Goal: Communication & Community: Answer question/provide support

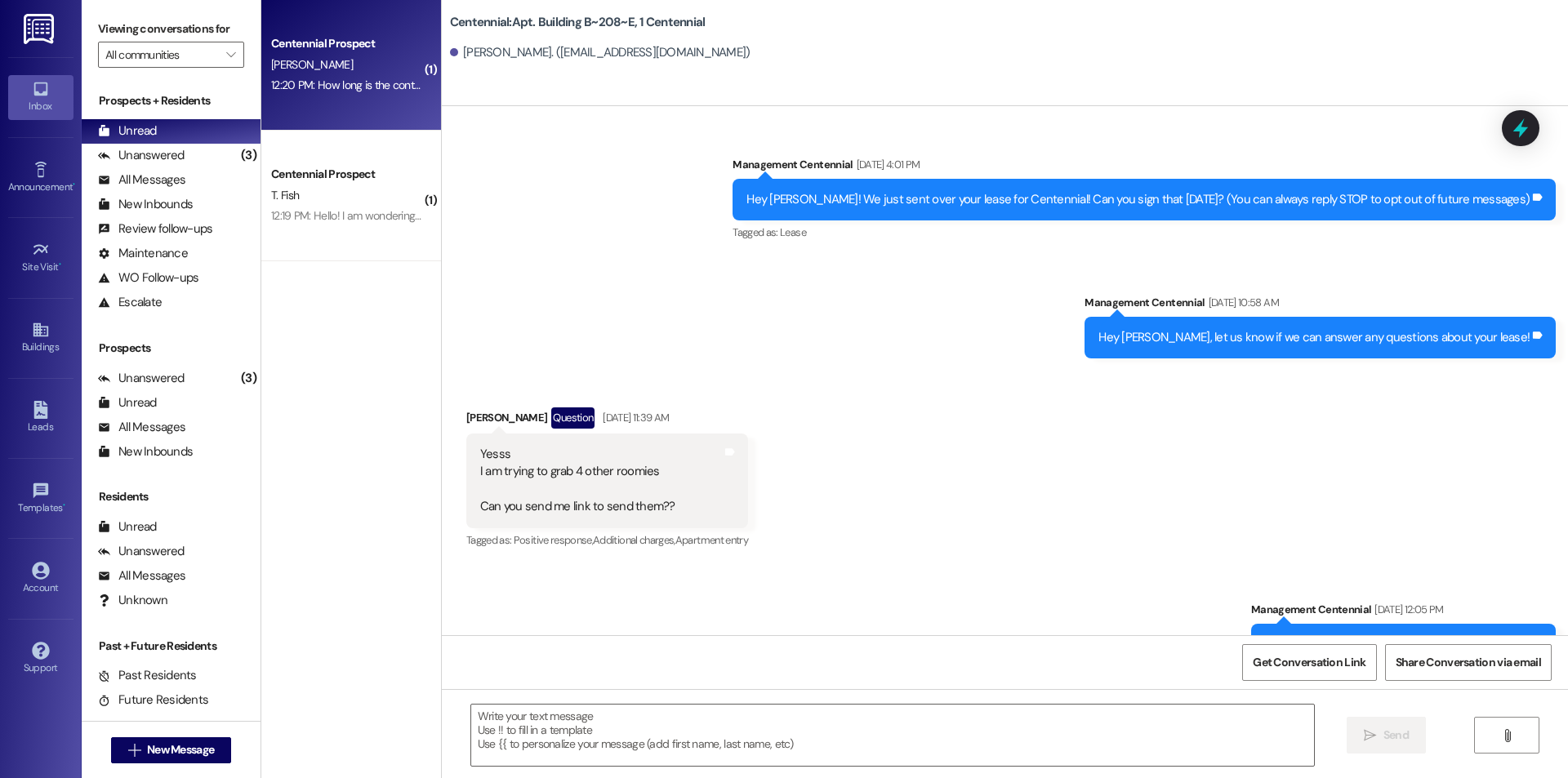
scroll to position [12634, 0]
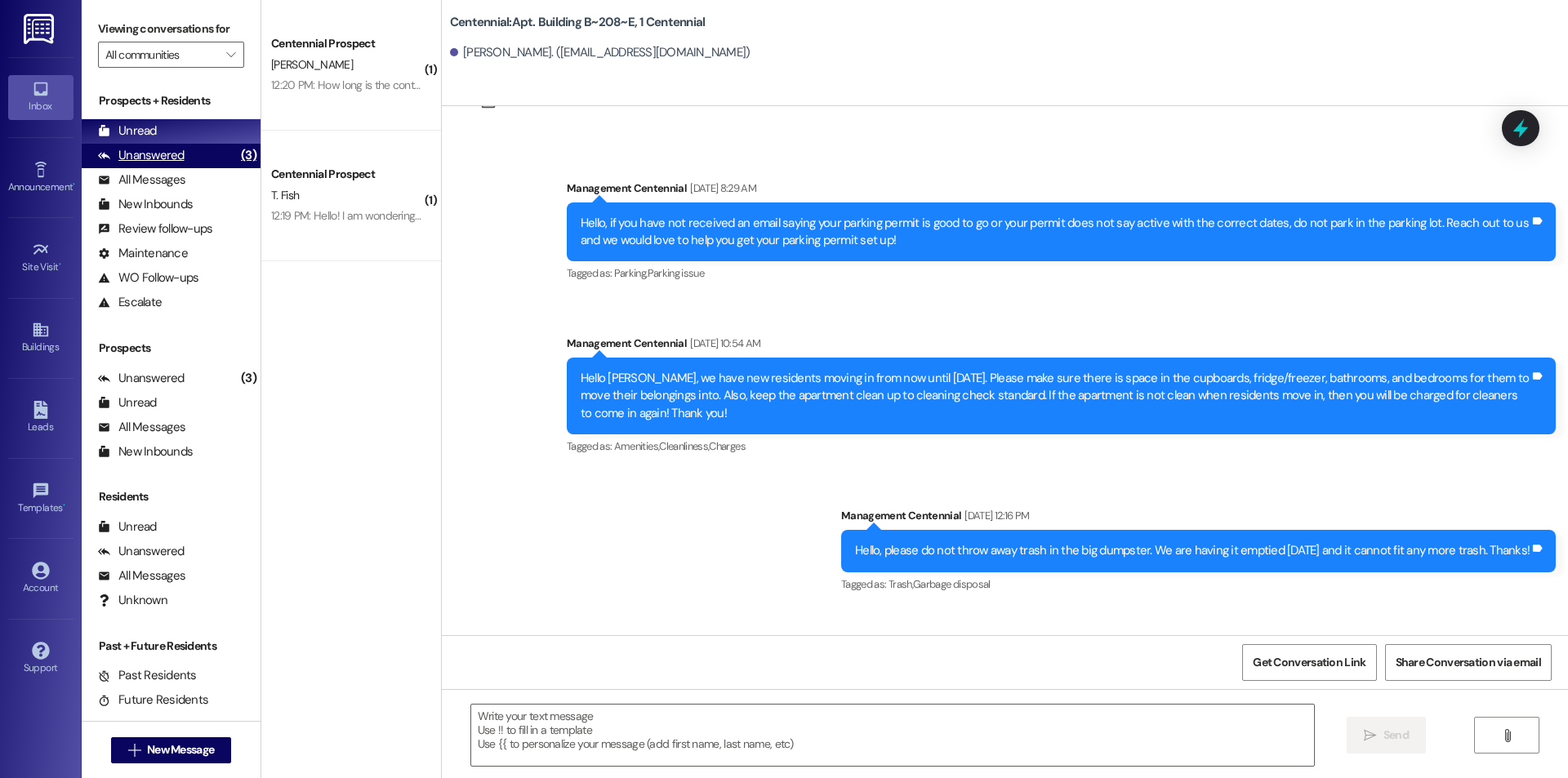
click at [115, 146] on div "Unanswered (3)" at bounding box center [170, 156] width 179 height 24
click at [122, 134] on div "Unread" at bounding box center [127, 131] width 59 height 17
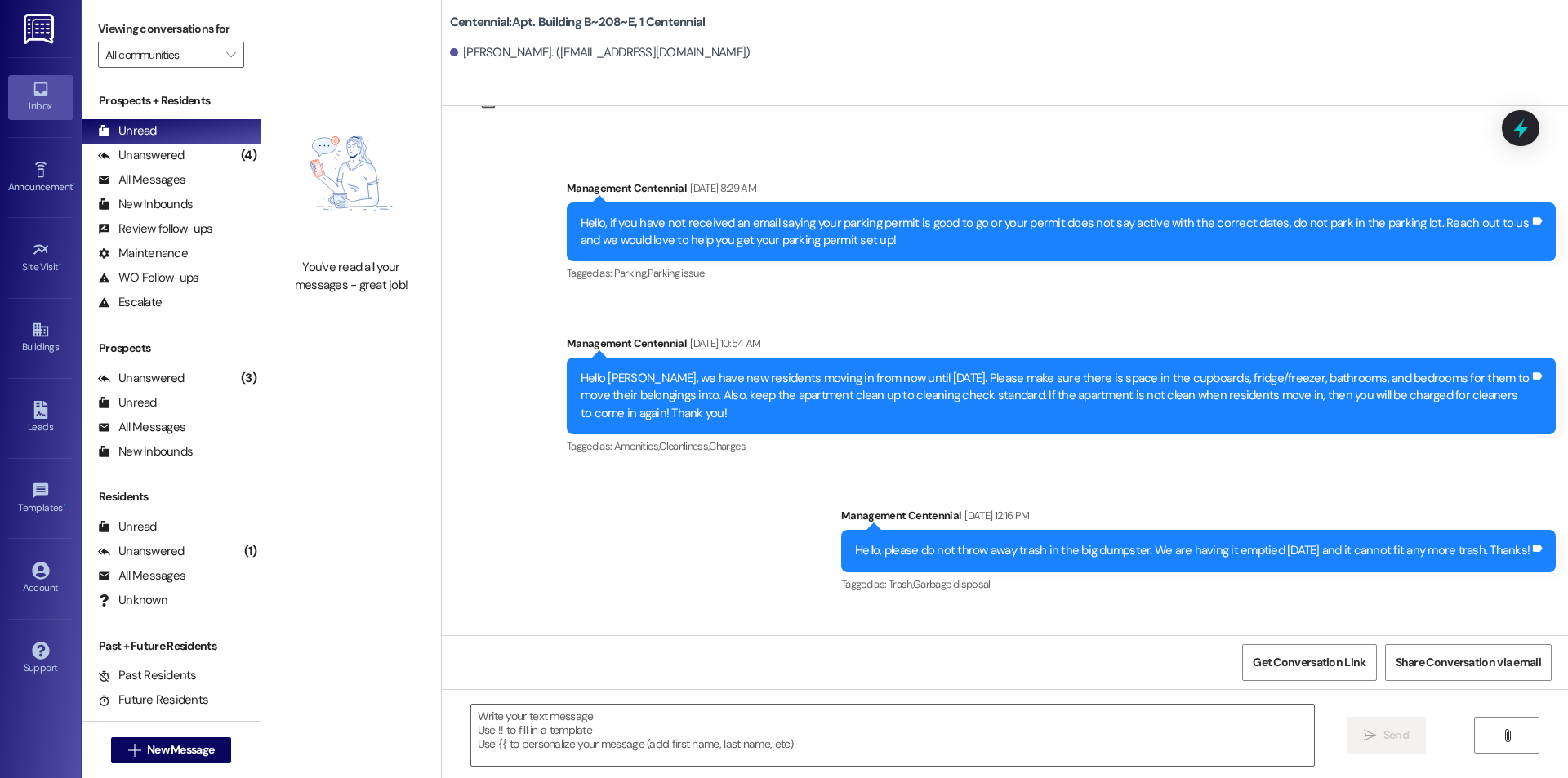
click at [170, 141] on div "Prospects + Residents Unread (0) Unread: Any message you haven't read yet will …" at bounding box center [170, 203] width 179 height 222
click at [172, 128] on div "Unread (0)" at bounding box center [170, 130] width 179 height 24
click at [137, 158] on div "Unanswered" at bounding box center [141, 156] width 87 height 17
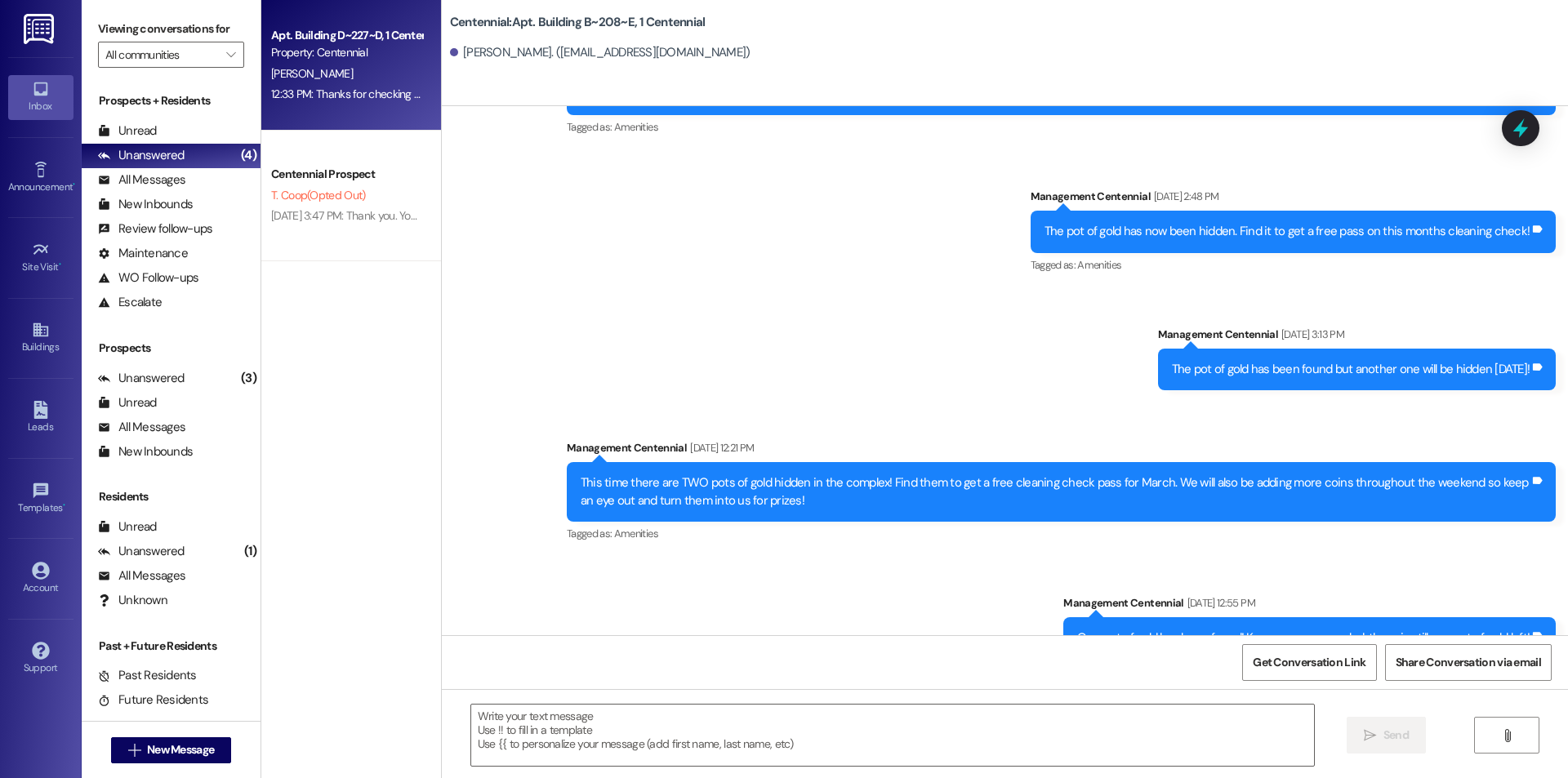
scroll to position [4467, 0]
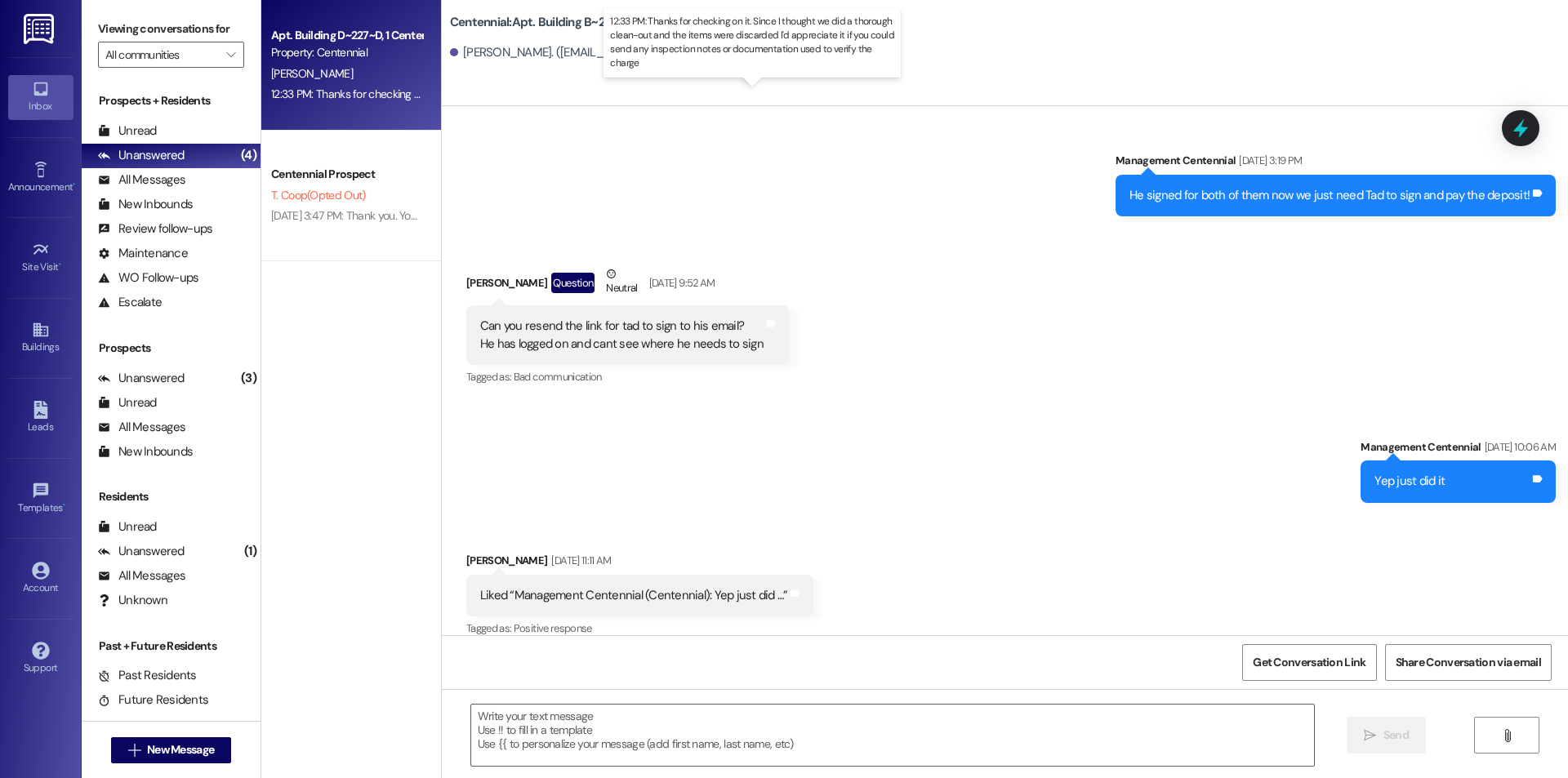
click at [338, 67] on div "[PERSON_NAME]" at bounding box center [347, 73] width 155 height 20
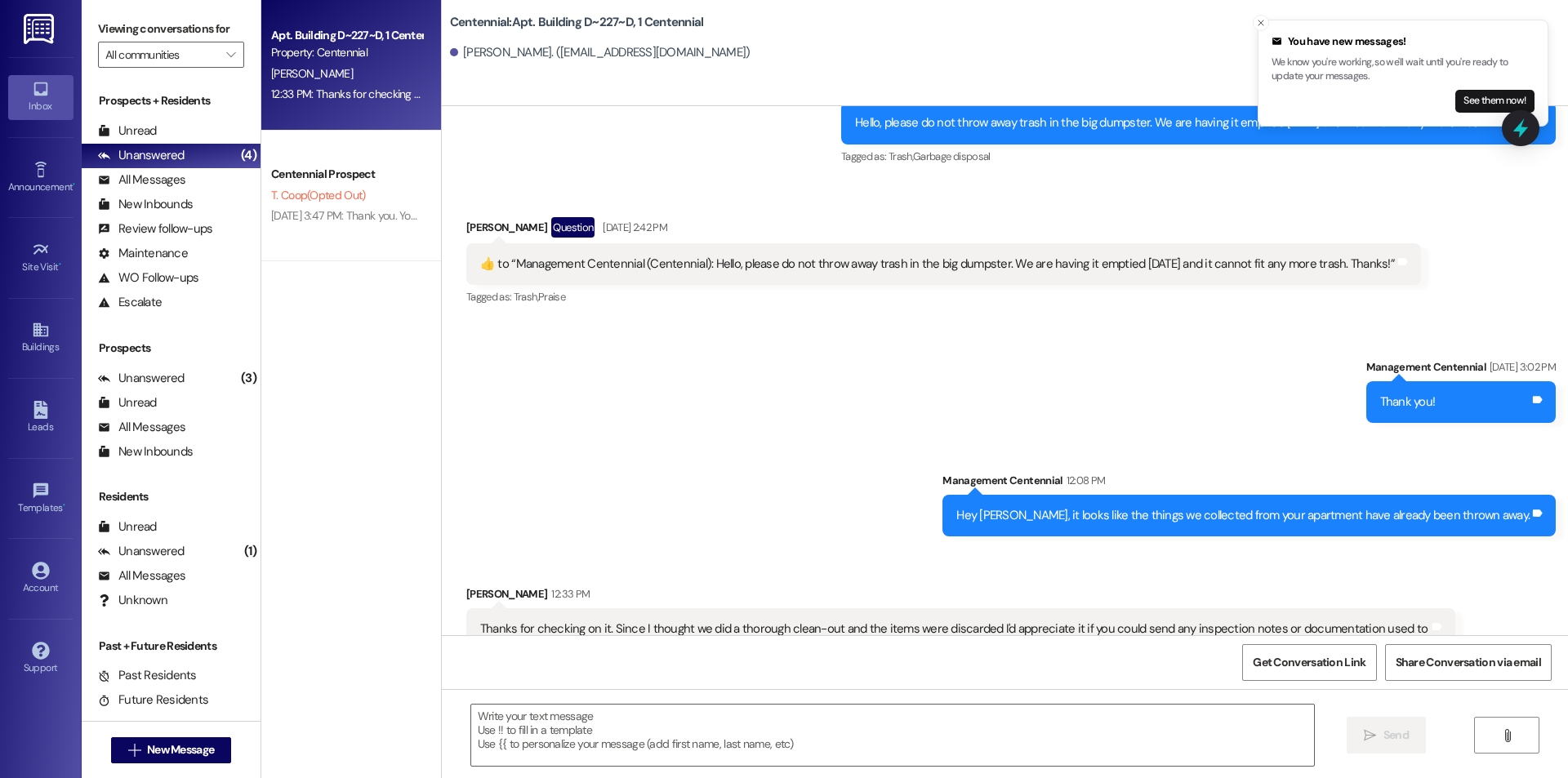
scroll to position [15014, 0]
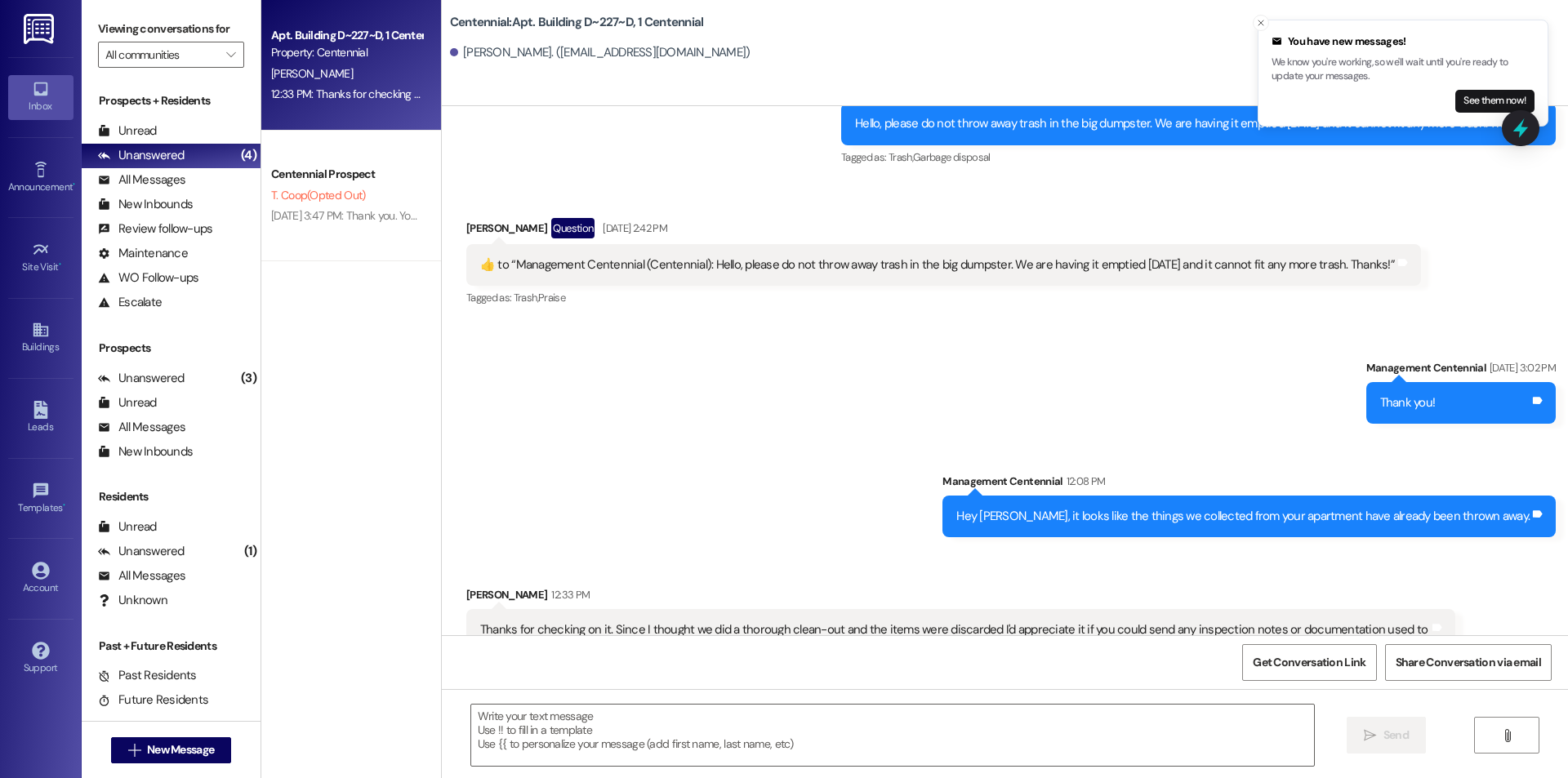
click at [315, 108] on div "Apt. Building D~227~D, 1 Centennial Property: Centennial [PERSON_NAME] 12:33 PM…" at bounding box center [351, 65] width 180 height 130
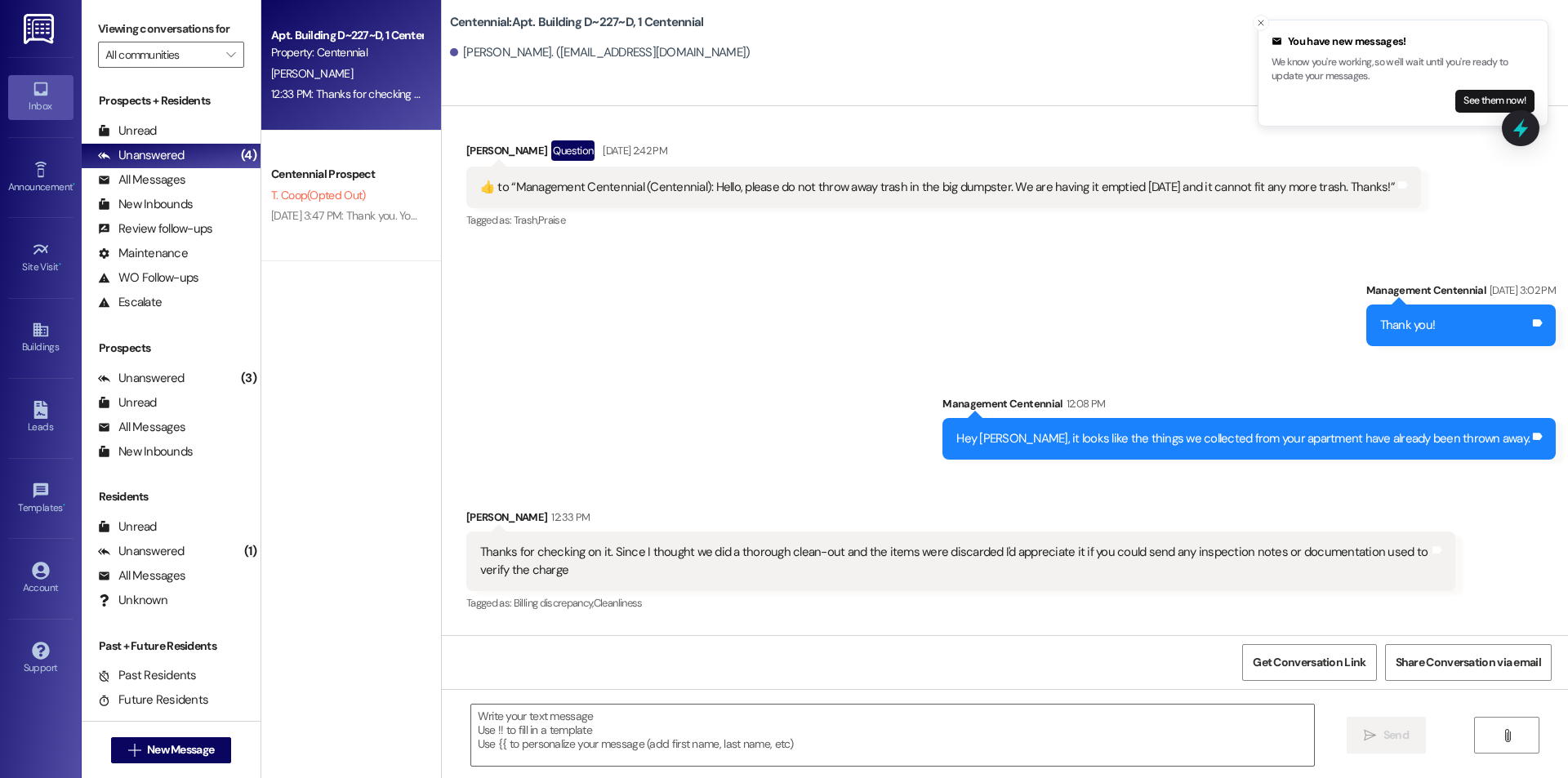
scroll to position [15129, 0]
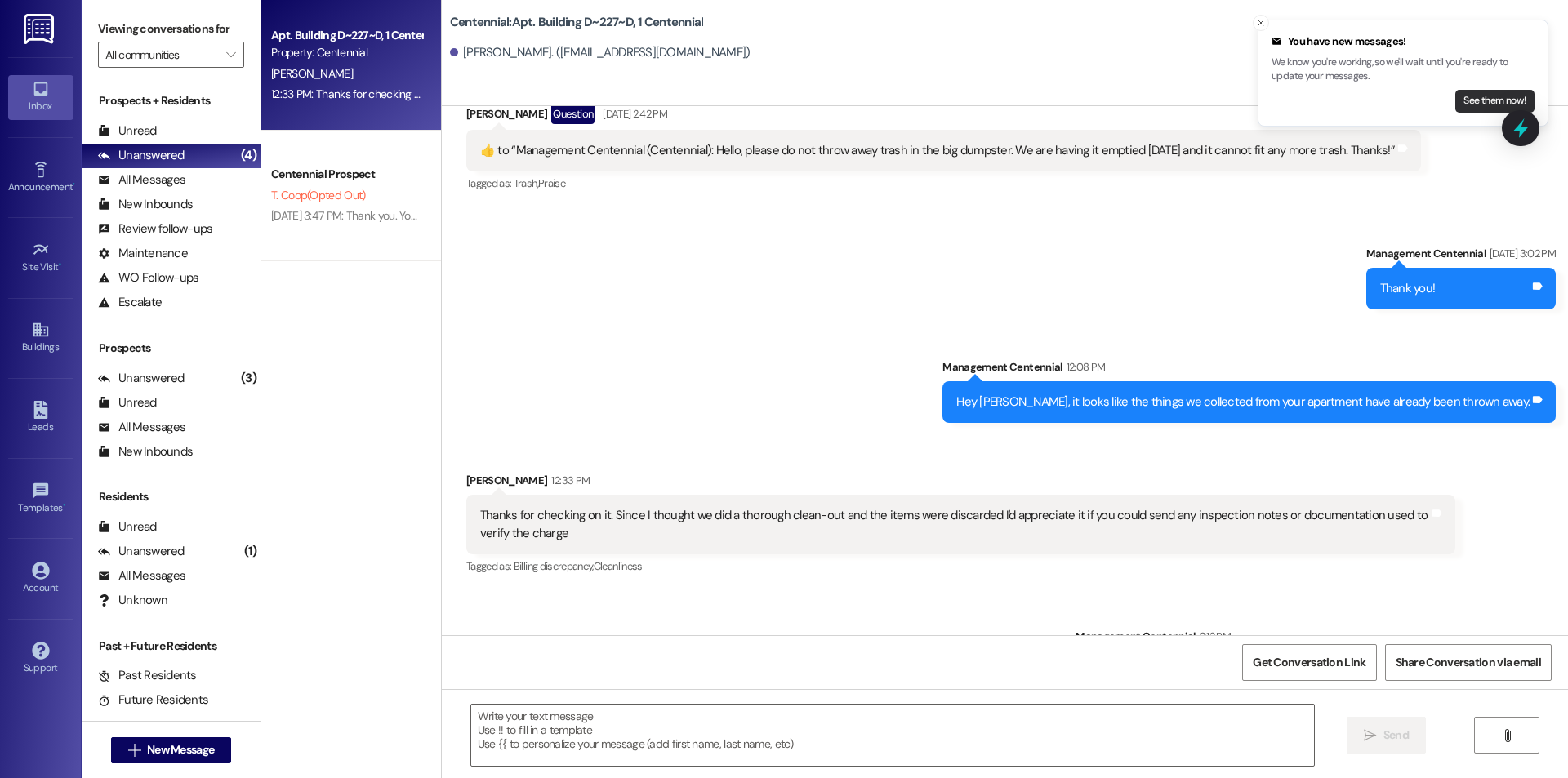
click at [1469, 102] on button "See them now!" at bounding box center [1495, 101] width 79 height 23
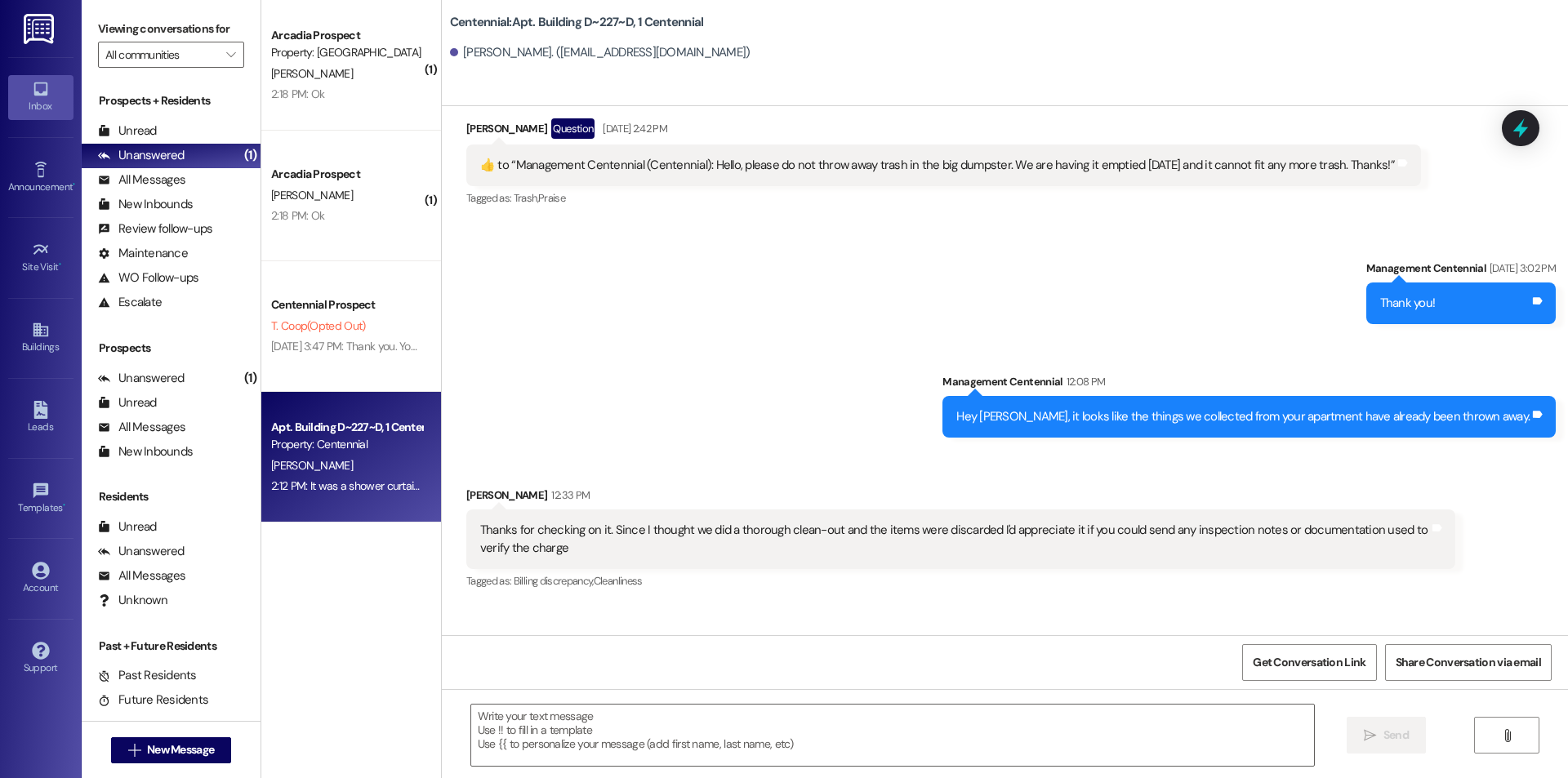
scroll to position [15153, 0]
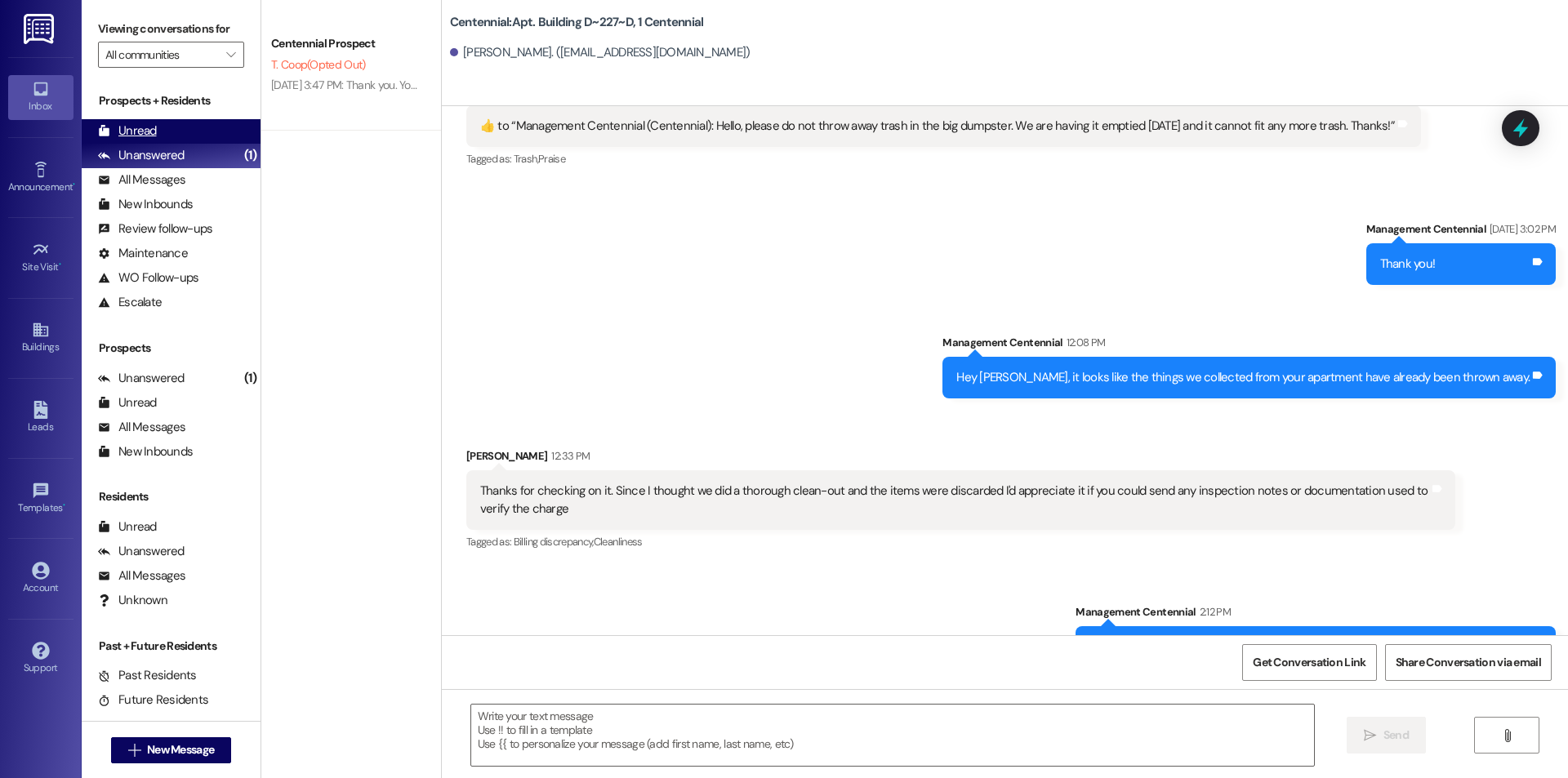
click at [166, 138] on div "Unread (0)" at bounding box center [170, 130] width 179 height 24
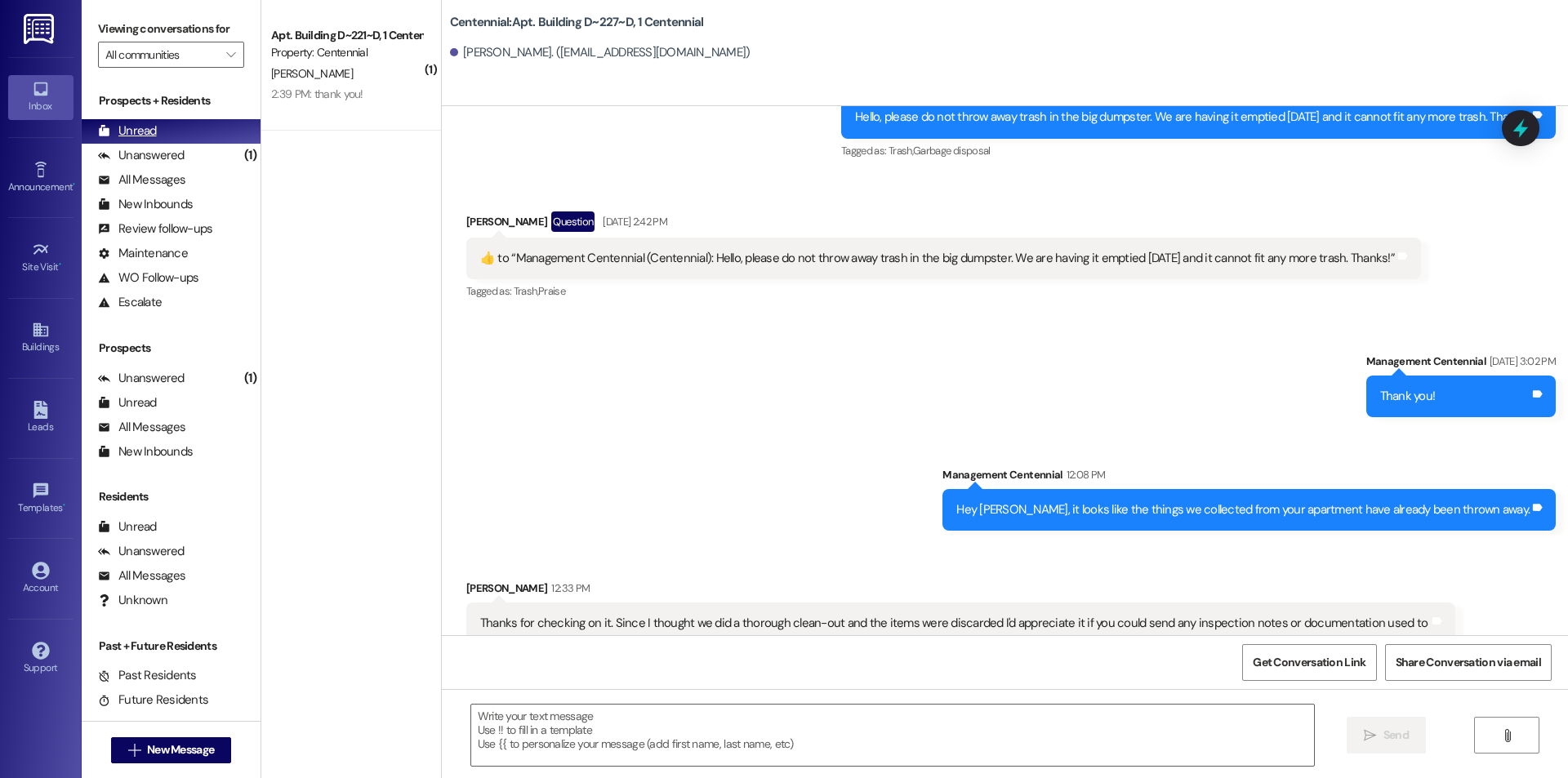
scroll to position [15014, 0]
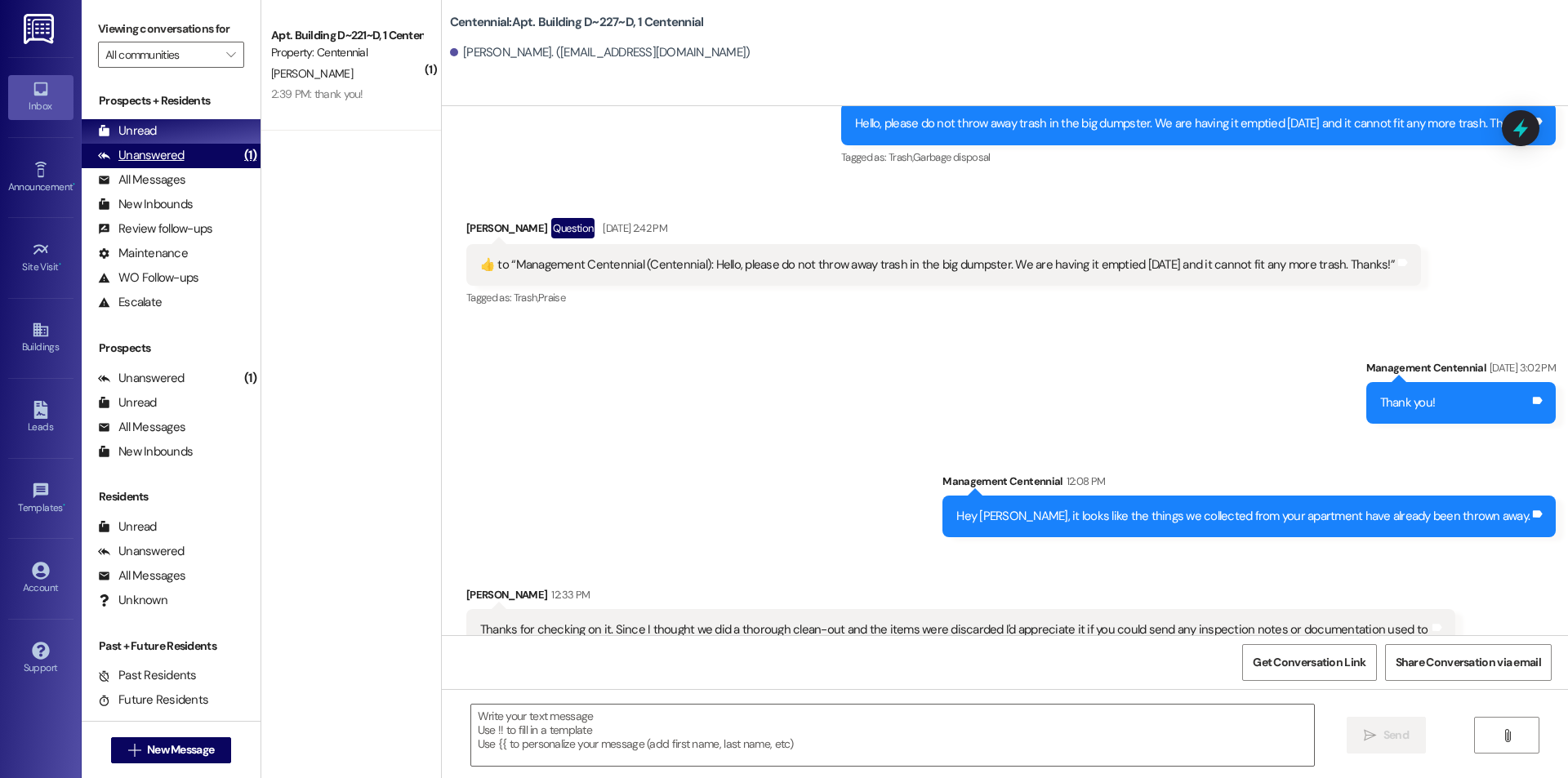
click at [178, 159] on div "Unanswered" at bounding box center [141, 156] width 87 height 17
click at [162, 134] on div "Unread (0)" at bounding box center [170, 130] width 179 height 24
click at [160, 160] on div "Unanswered" at bounding box center [141, 156] width 87 height 17
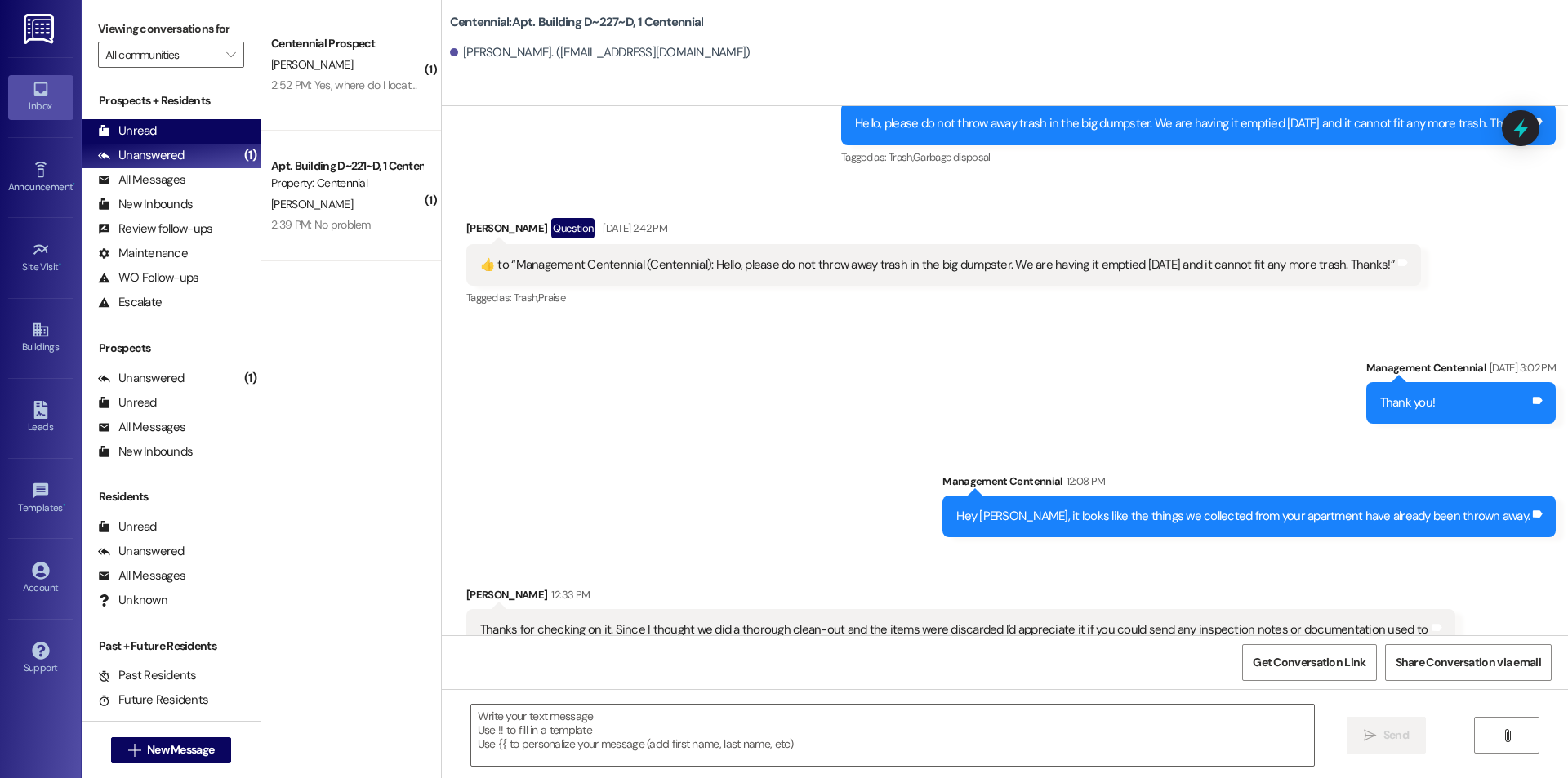
click at [156, 134] on div "Unread (0)" at bounding box center [170, 130] width 179 height 24
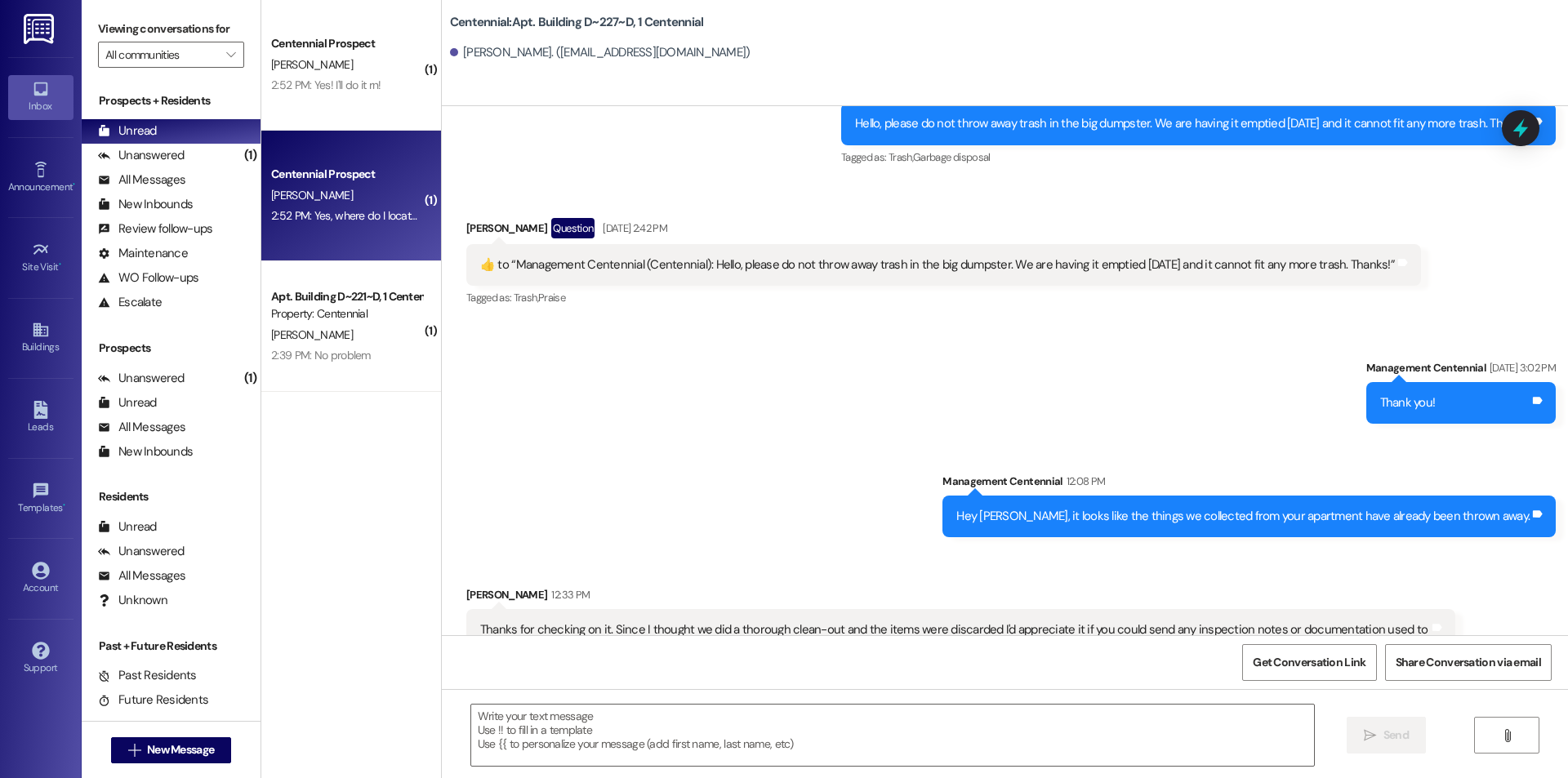
click at [335, 235] on div "Centennial Prospect [PERSON_NAME] 2:52 PM: Yes, where do I locate that? 2:52 PM…" at bounding box center [351, 195] width 180 height 130
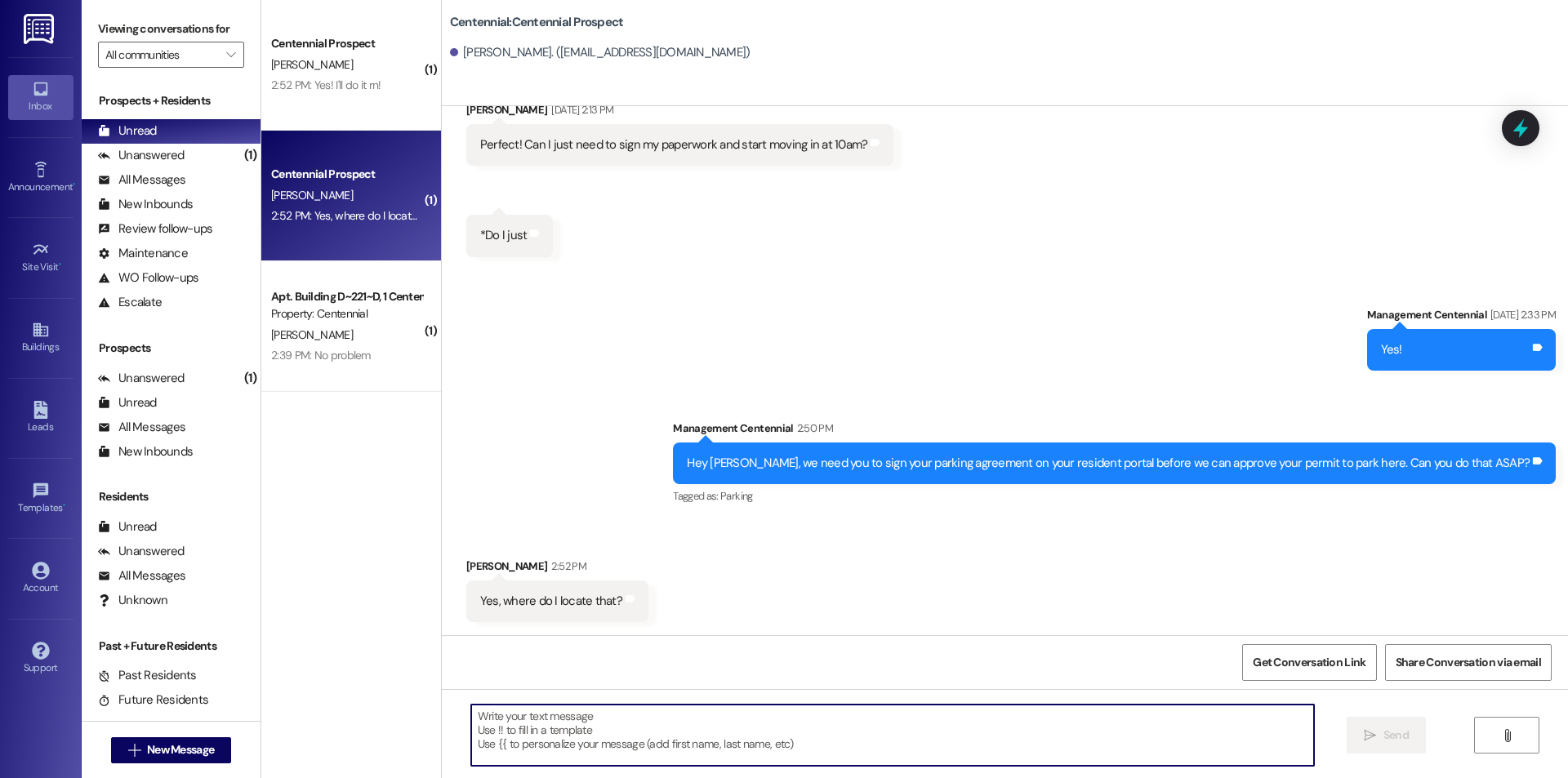
click at [595, 724] on textarea at bounding box center [893, 735] width 843 height 61
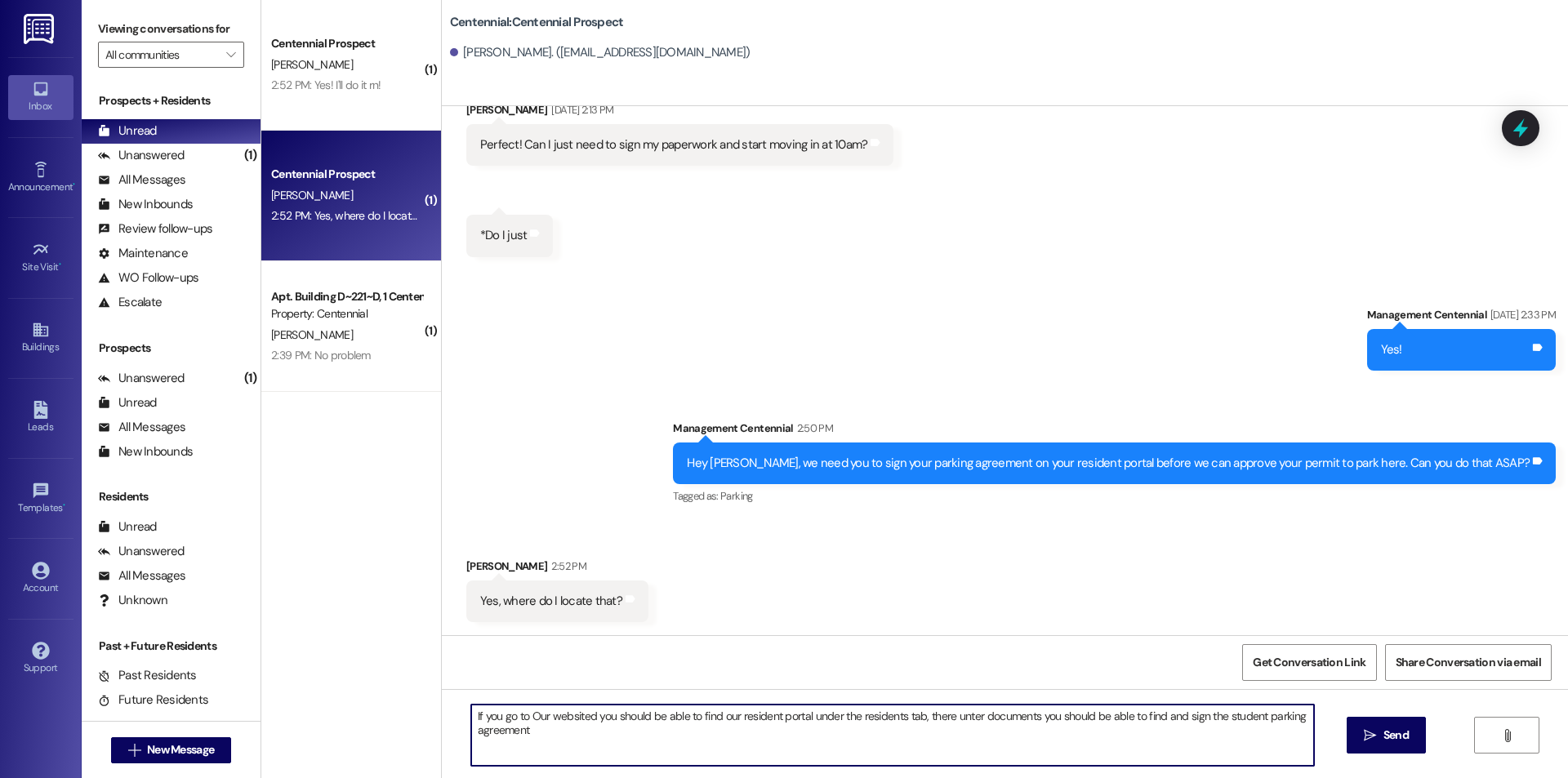
click at [526, 710] on textarea "If you go to Our websited you should be able to find our resident portal under …" at bounding box center [893, 735] width 843 height 61
click at [950, 716] on textarea "If you go to our website you should be able to find our resident portal under t…" at bounding box center [893, 735] width 843 height 61
click at [522, 732] on textarea "If you go to our website you should be able to find our resident portal under t…" at bounding box center [893, 735] width 843 height 61
type textarea "If you go to our website you should be able to find our resident portal under t…"
click at [1384, 724] on button " Send" at bounding box center [1386, 735] width 79 height 37
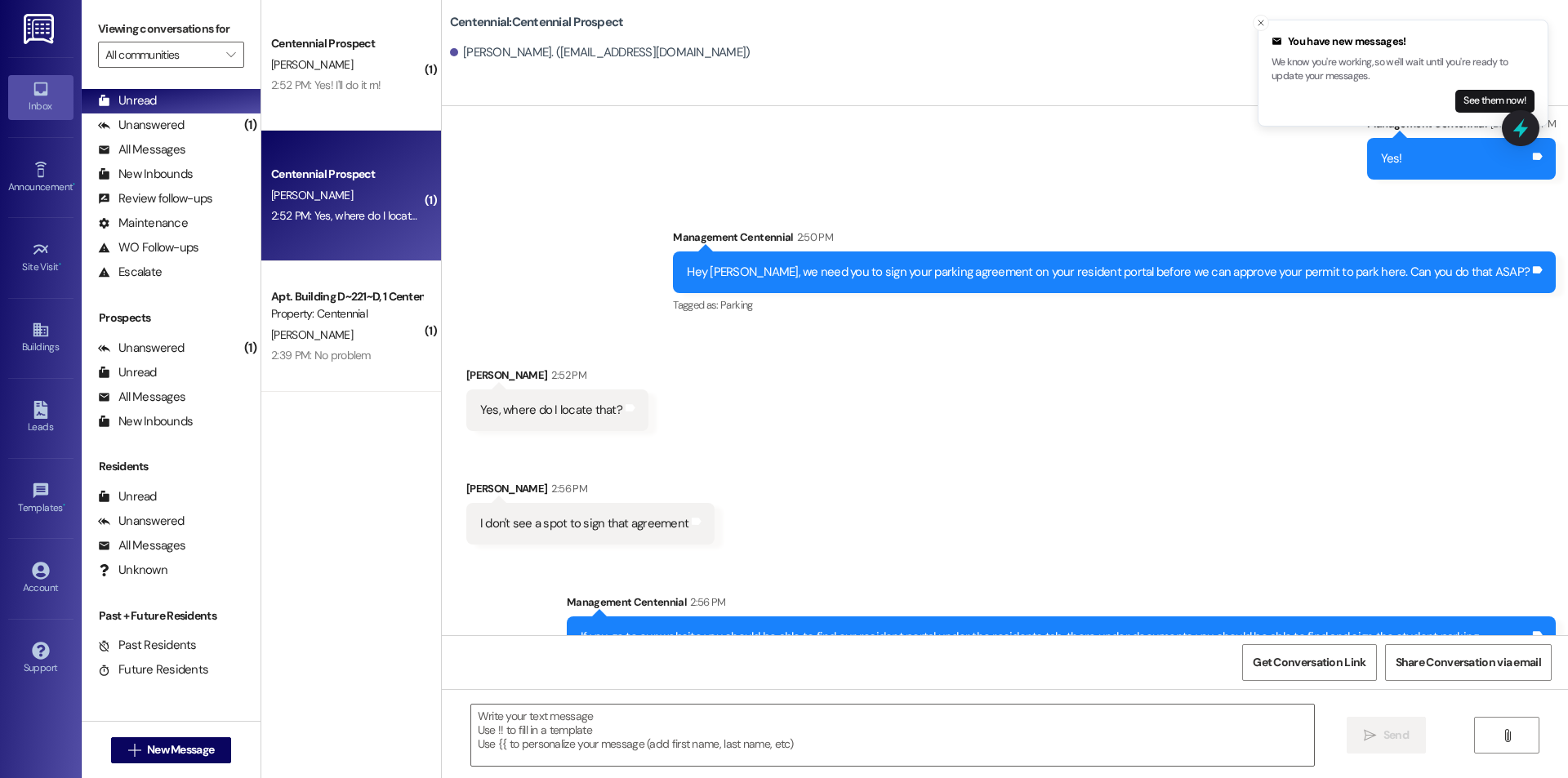
scroll to position [2176, 0]
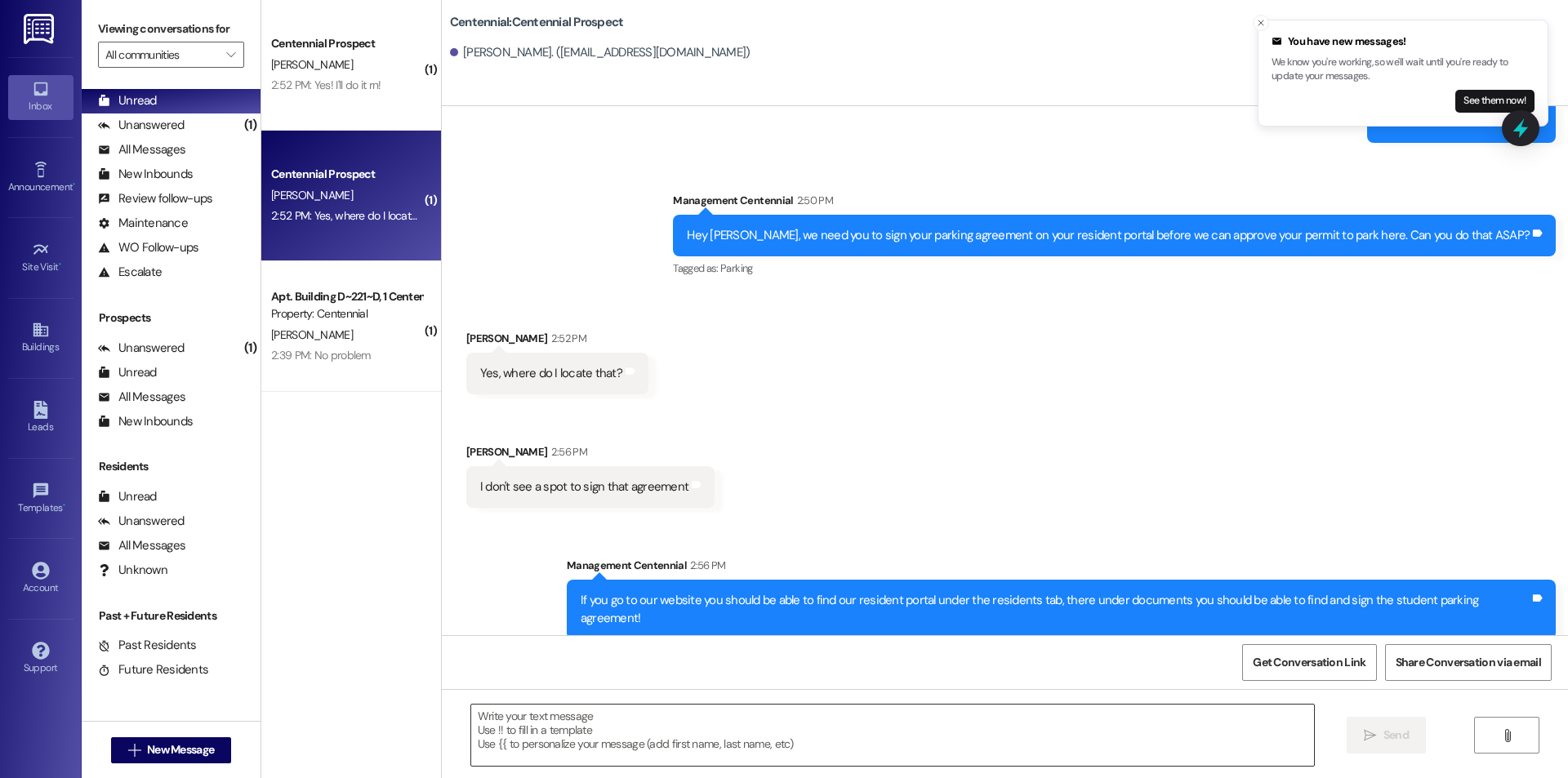
click at [576, 749] on textarea at bounding box center [893, 735] width 843 height 61
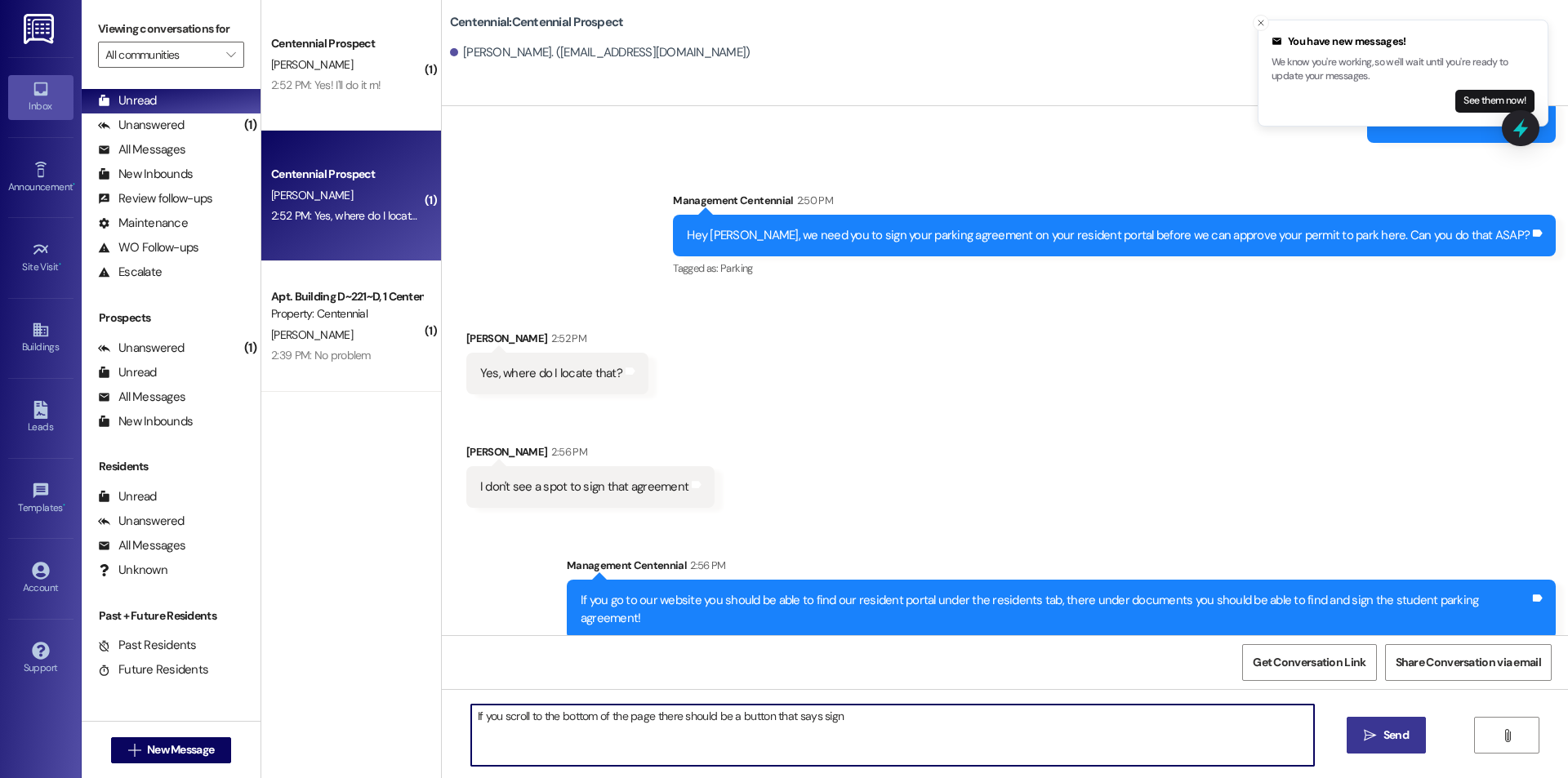
type textarea "If you scroll to the bottom of the page there should be a button that says sign"
click at [1352, 739] on button " Send" at bounding box center [1386, 735] width 79 height 37
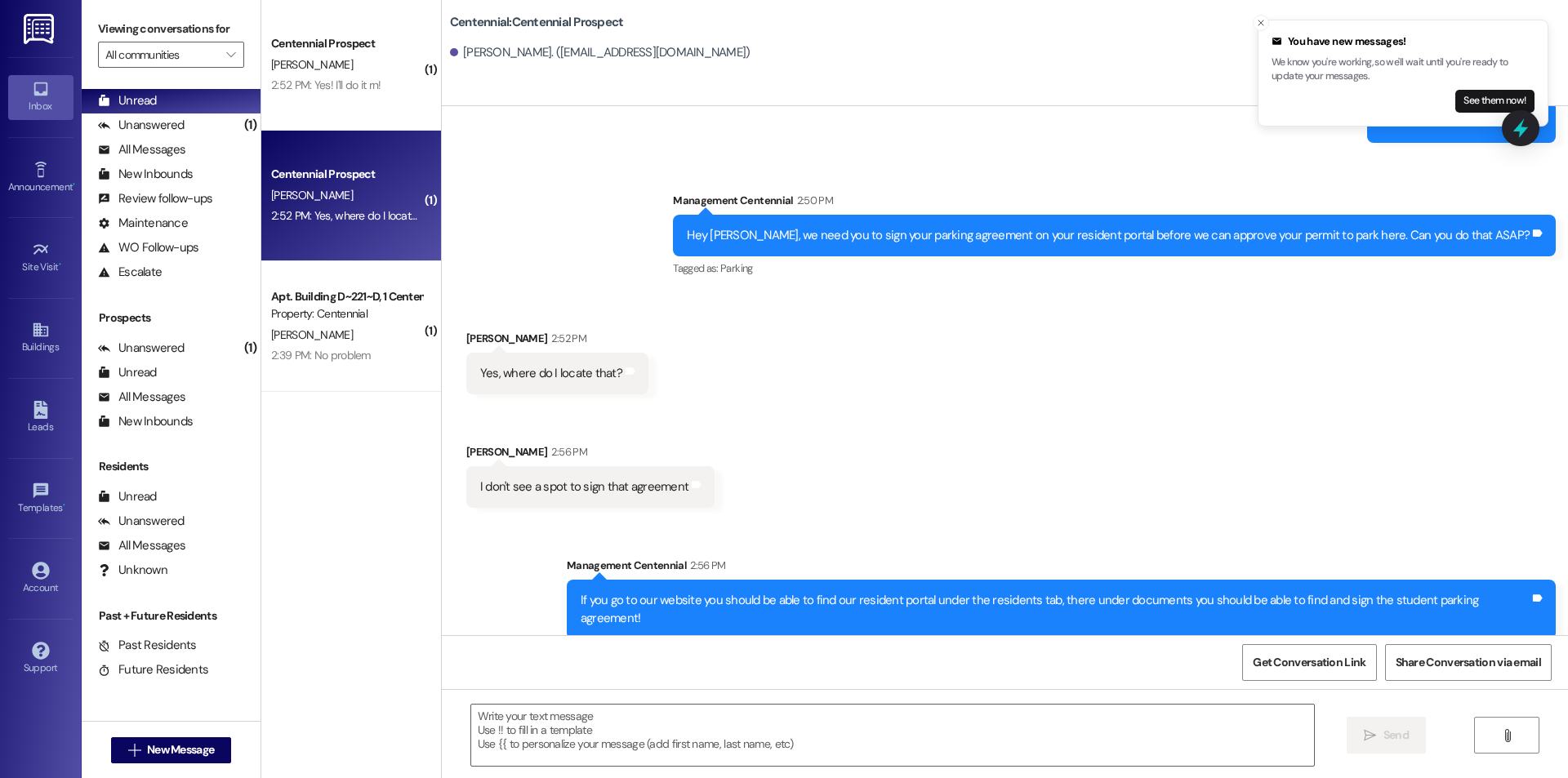
scroll to position [2290, 0]
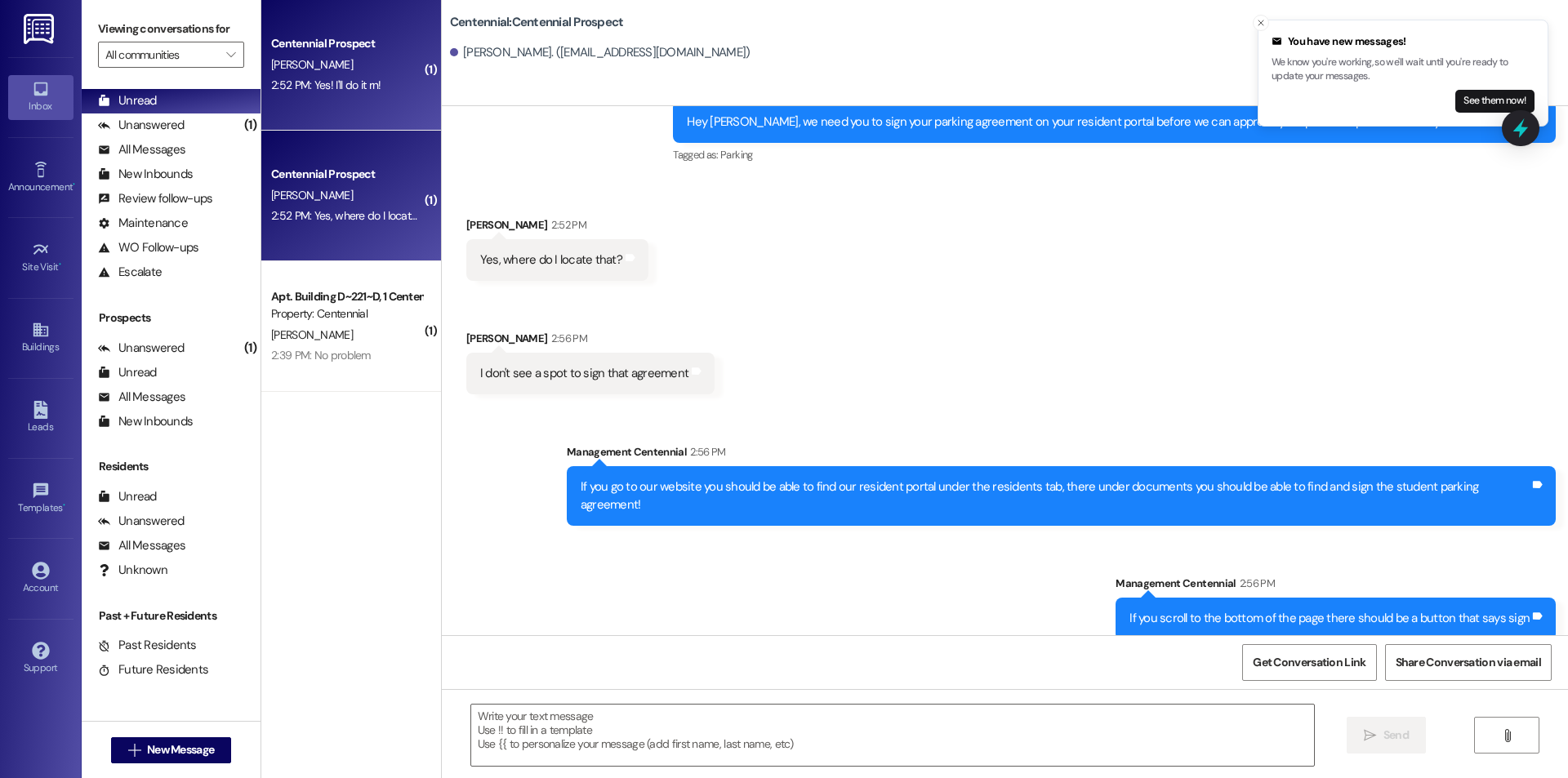
click at [362, 117] on div "Centennial Prospect [PERSON_NAME] 2:52 PM: Yes! I'll do it rn! 2:52 PM: Yes! I'…" at bounding box center [351, 65] width 180 height 130
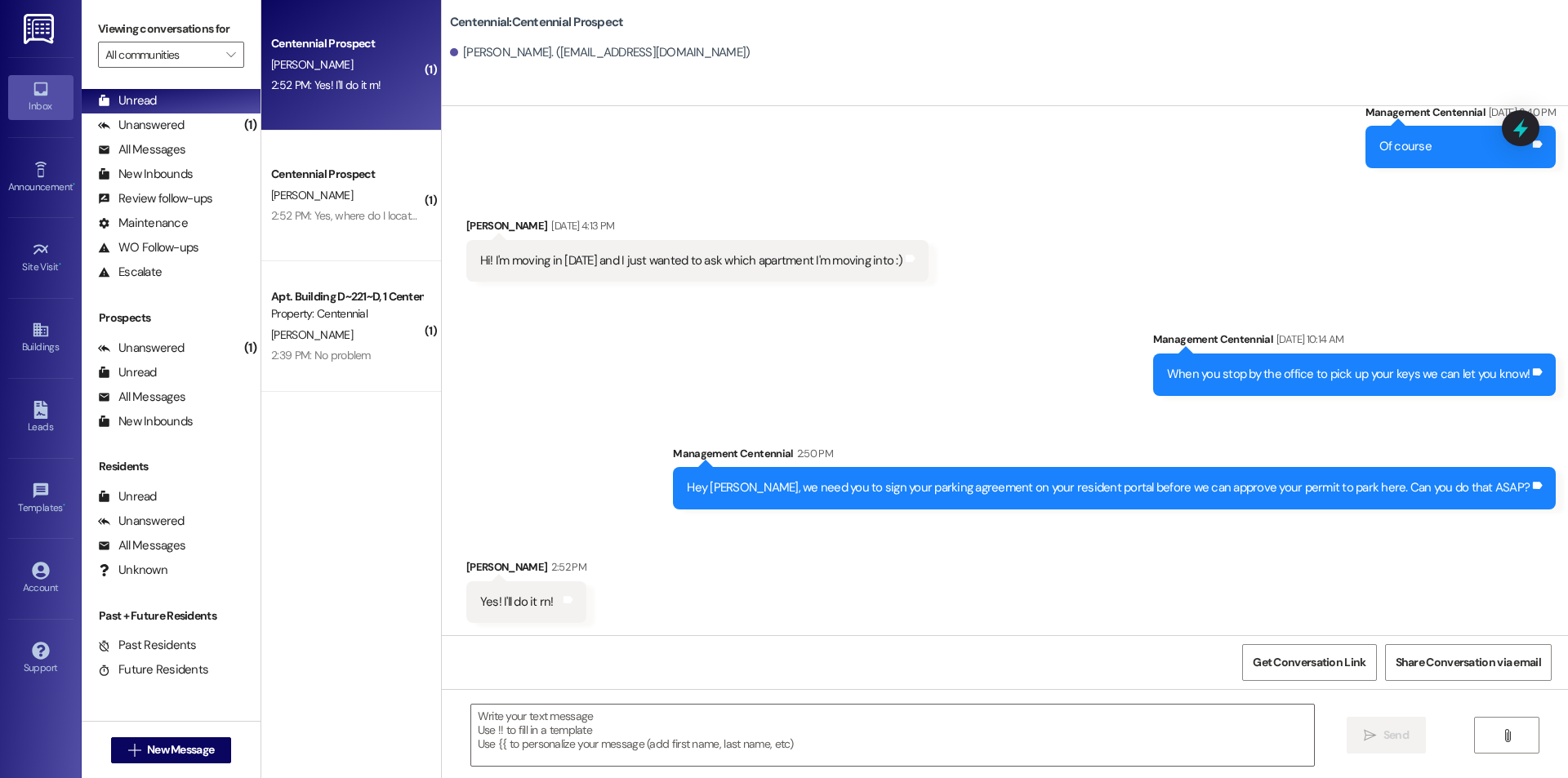
scroll to position [2852, 0]
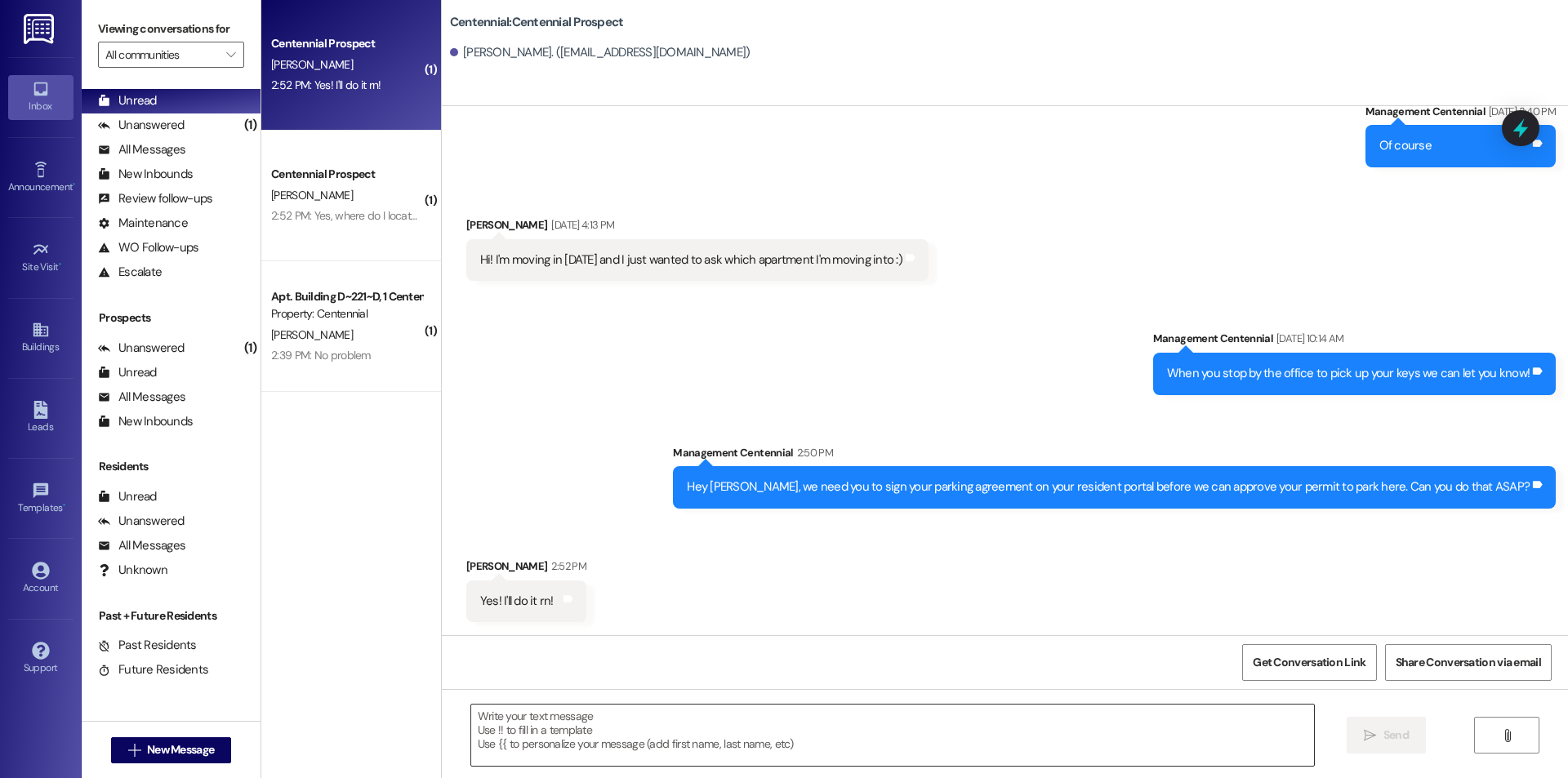
click at [527, 720] on textarea at bounding box center [893, 735] width 843 height 61
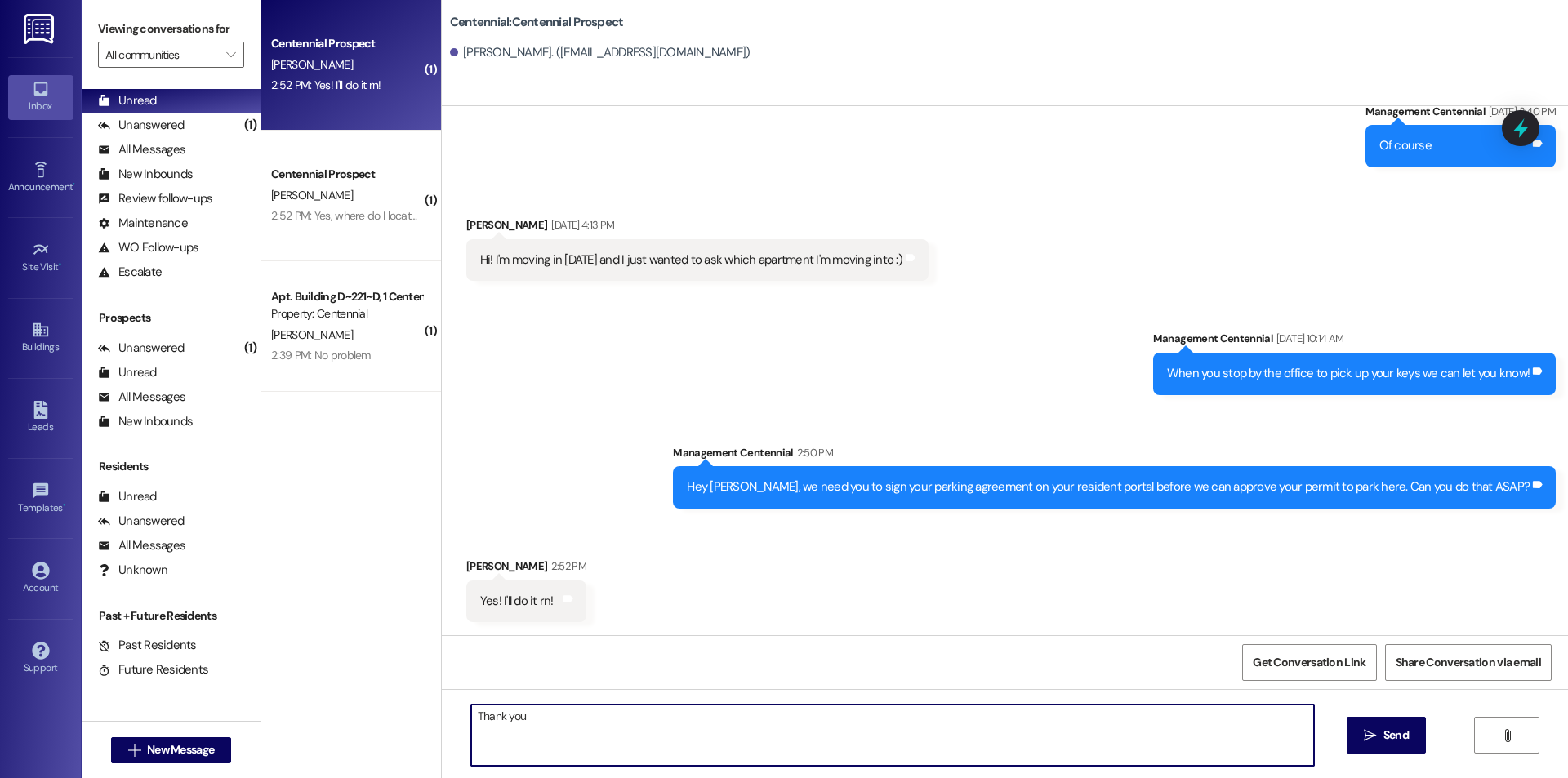
type textarea "Thank you!"
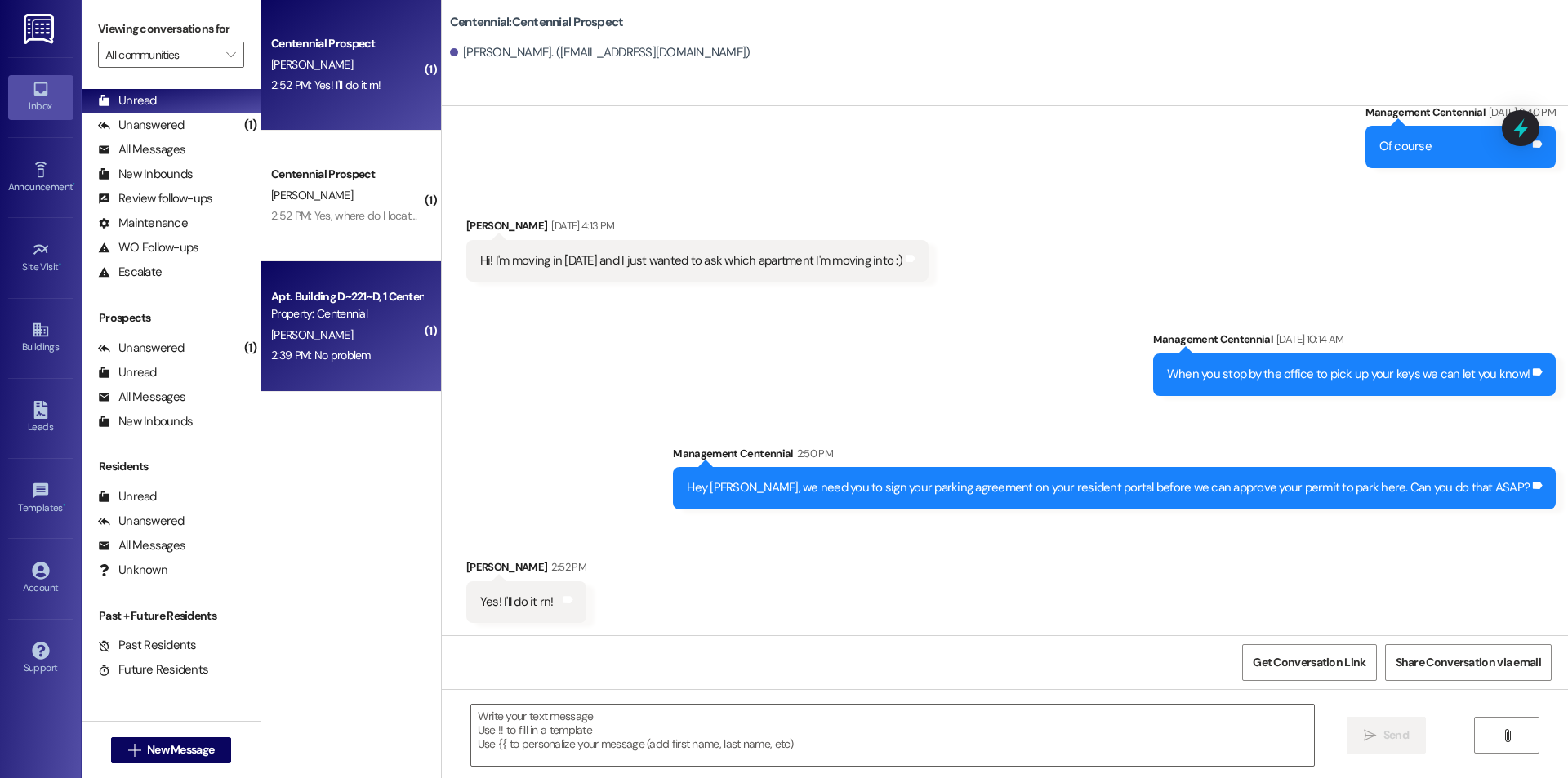
click at [323, 368] on div "Apt. Building D~221~D, 1 Centennial Property: Centennial [PERSON_NAME] 2:39 PM:…" at bounding box center [351, 326] width 180 height 130
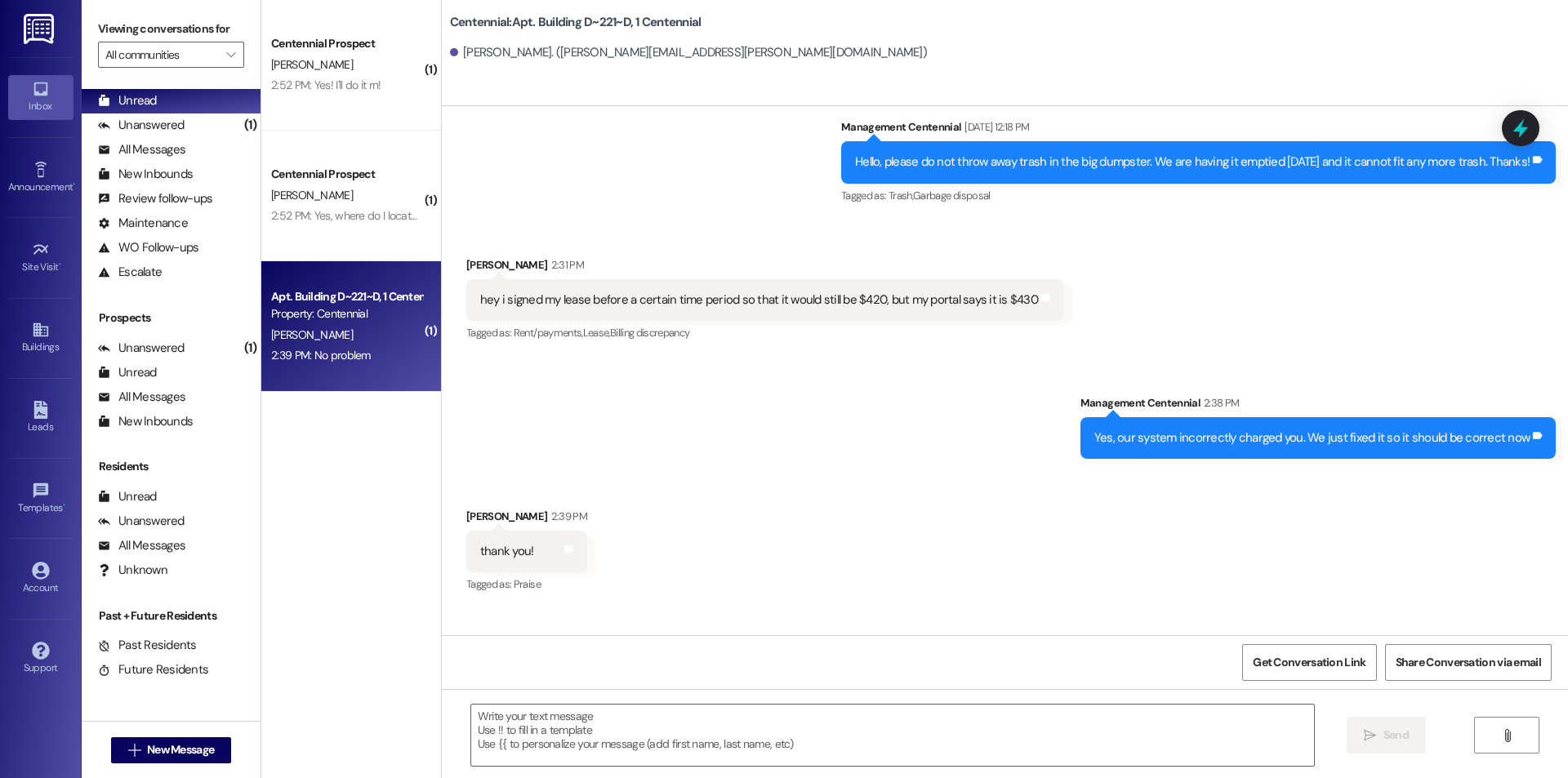
scroll to position [22309, 0]
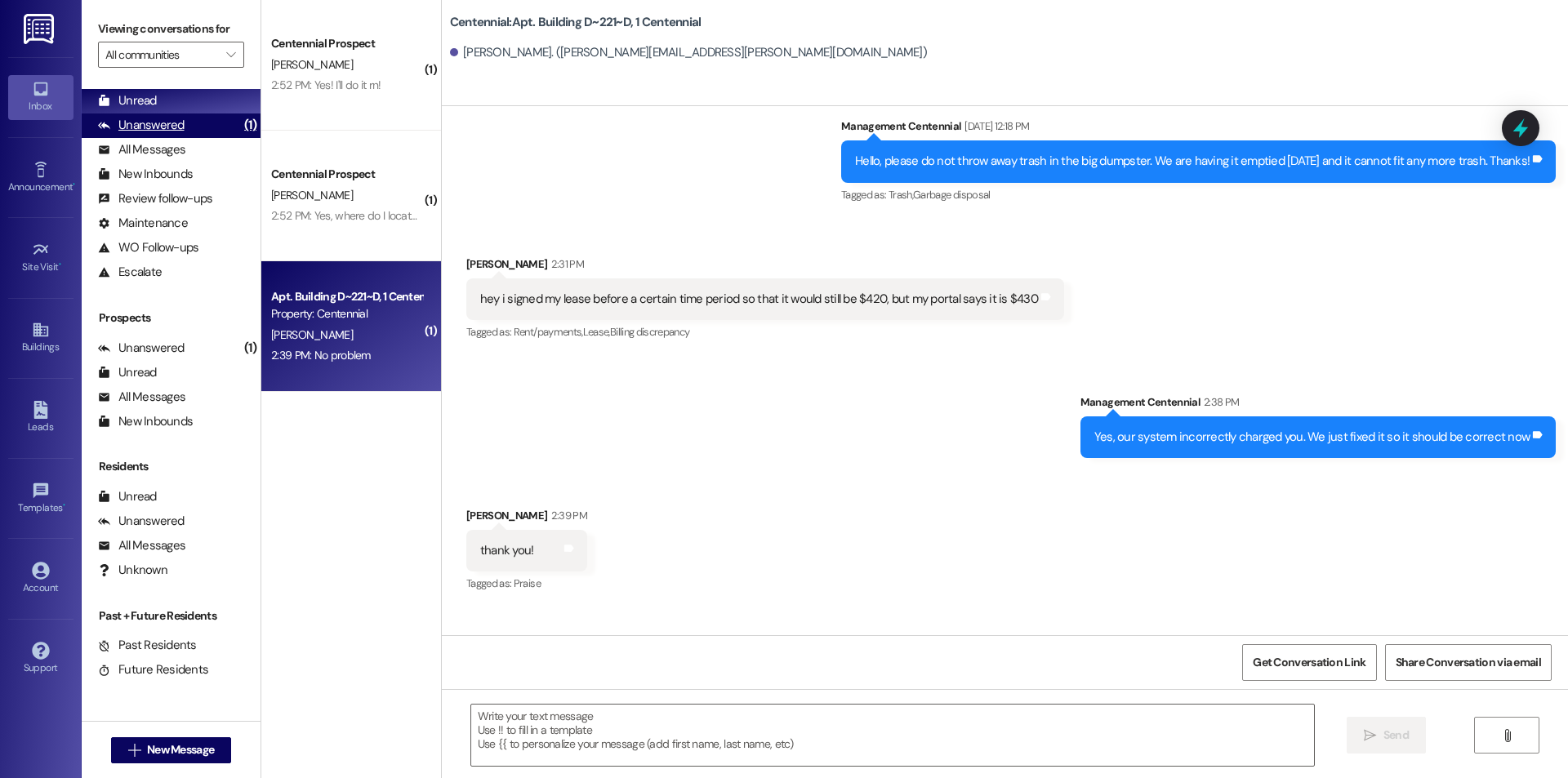
click at [152, 125] on div "Unanswered" at bounding box center [141, 126] width 87 height 17
click at [150, 108] on div "Unread" at bounding box center [127, 101] width 59 height 17
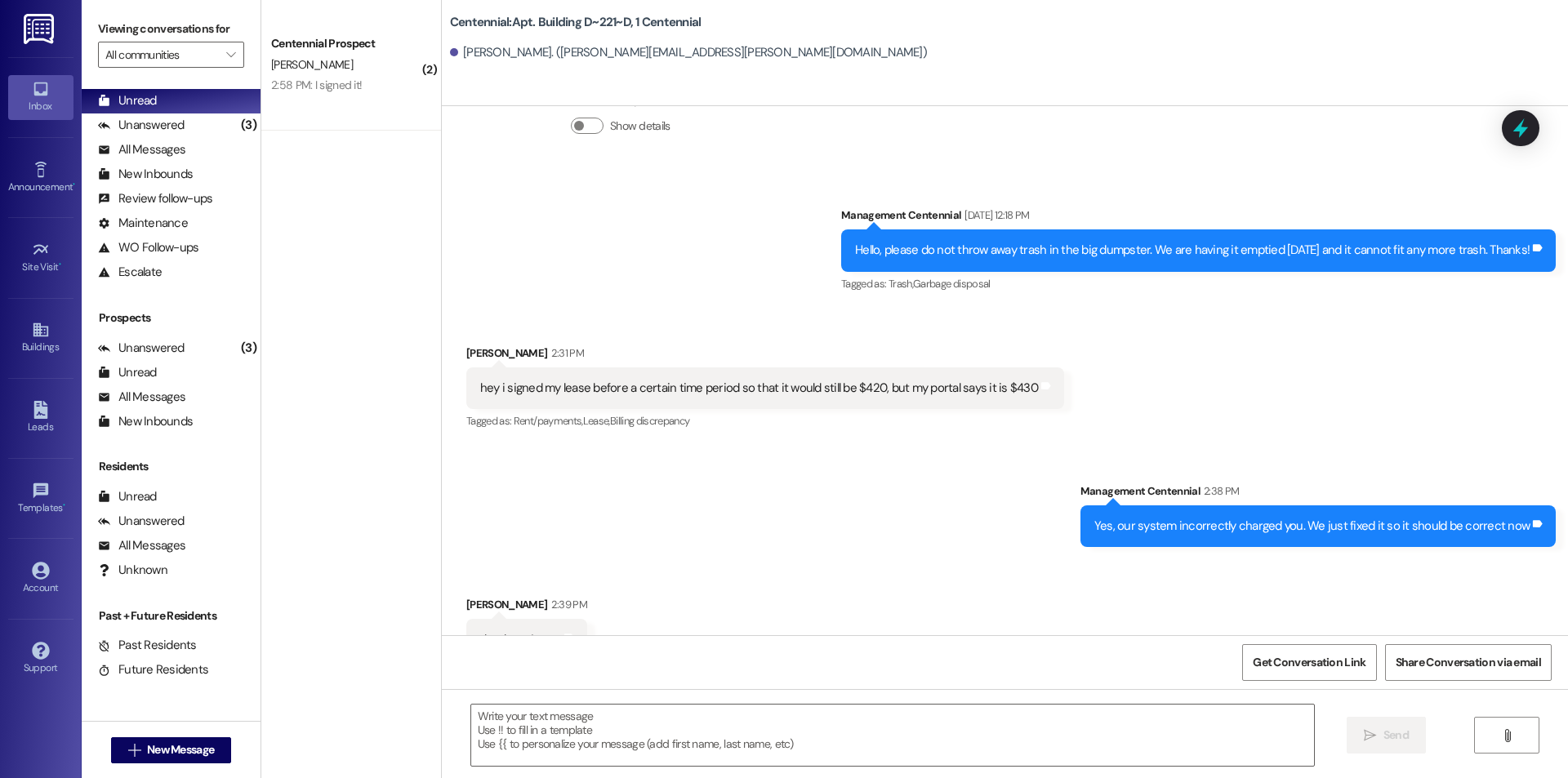
scroll to position [22195, 0]
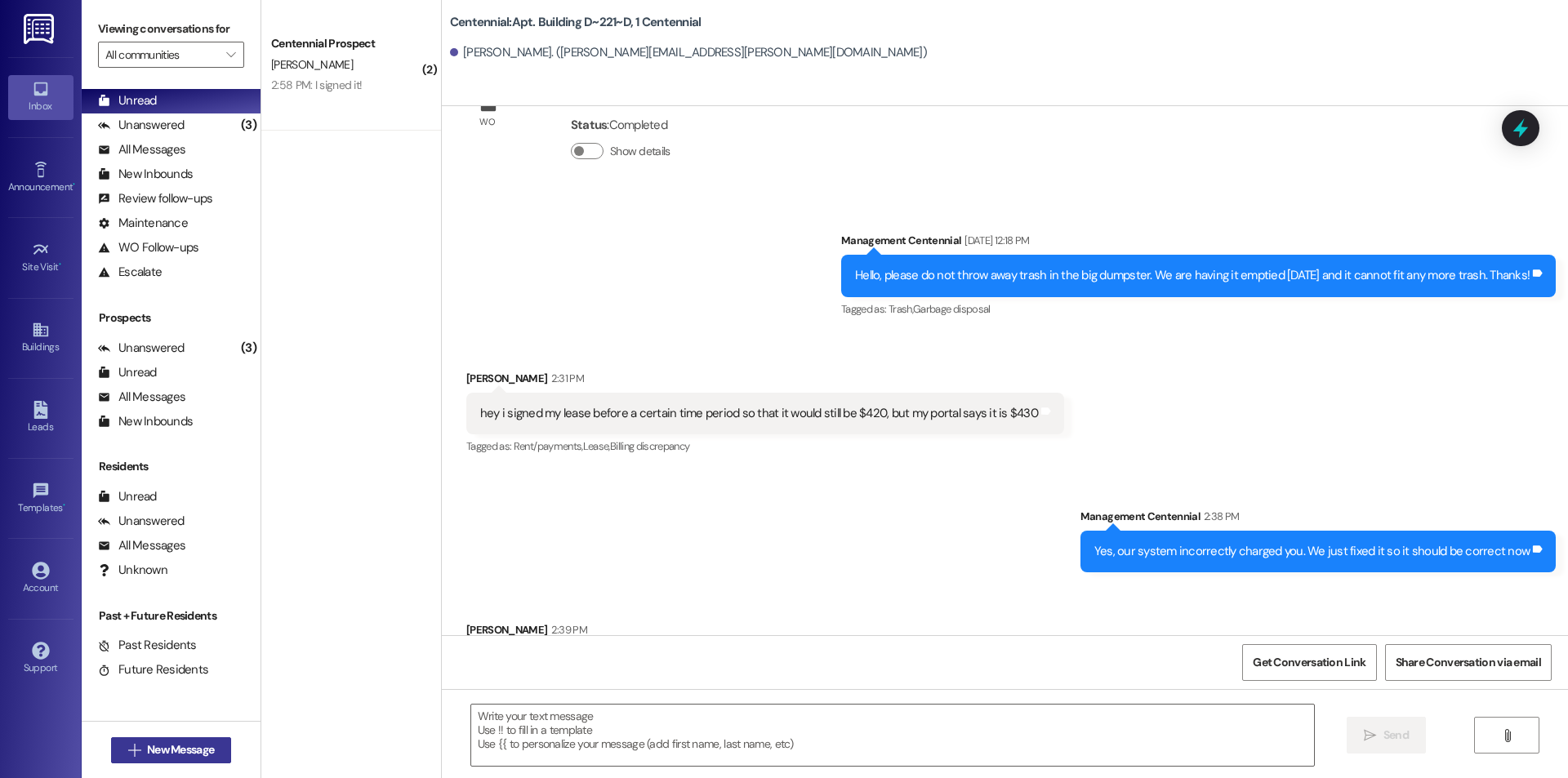
click at [177, 759] on button " New Message" at bounding box center [171, 750] width 121 height 26
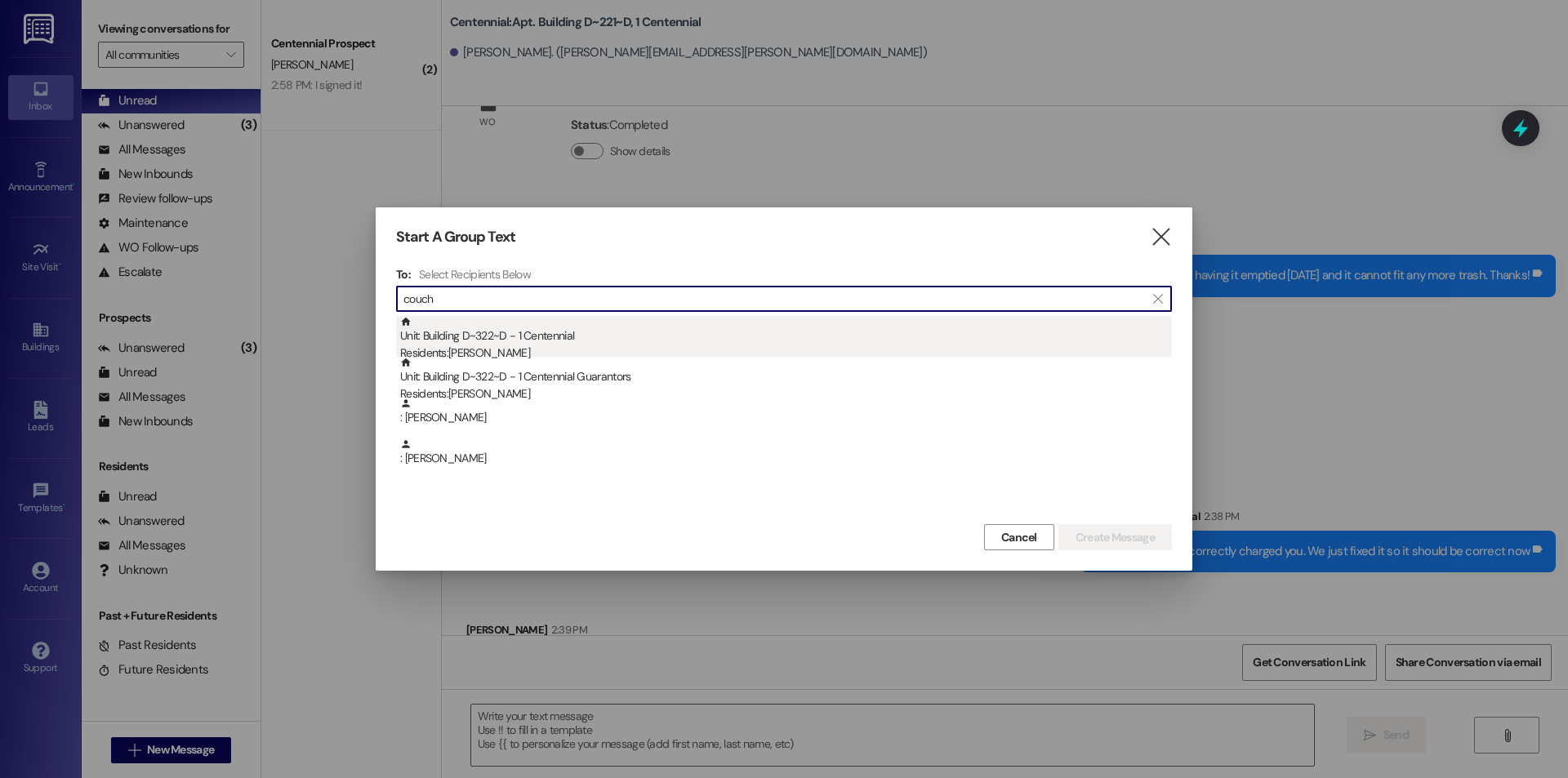
type input "couch"
click at [501, 333] on div "Unit: Building D~322~D - 1 Centennial Residents: [PERSON_NAME]" at bounding box center [786, 339] width 771 height 46
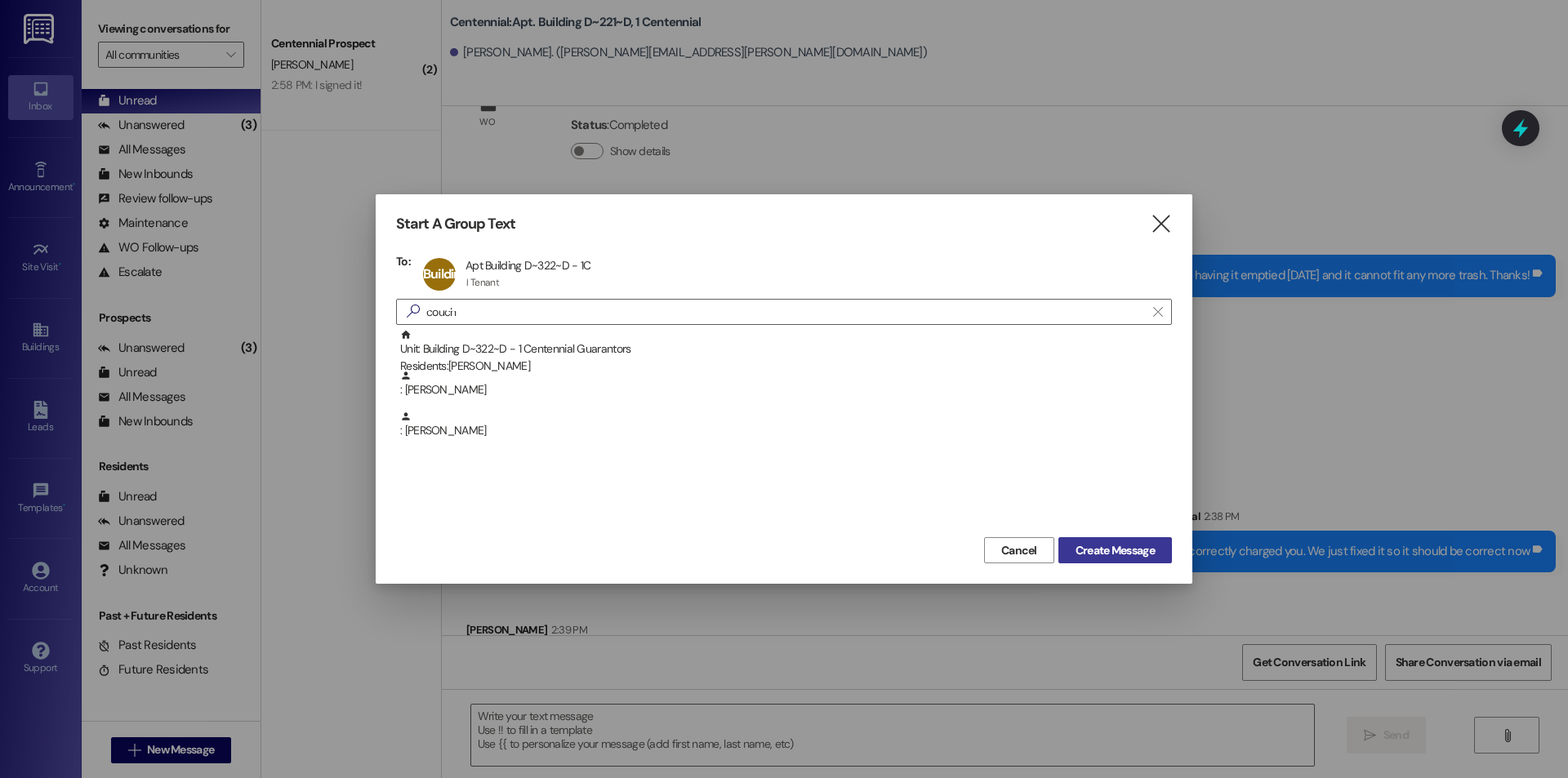
click at [1141, 548] on span "Create Message" at bounding box center [1116, 551] width 79 height 17
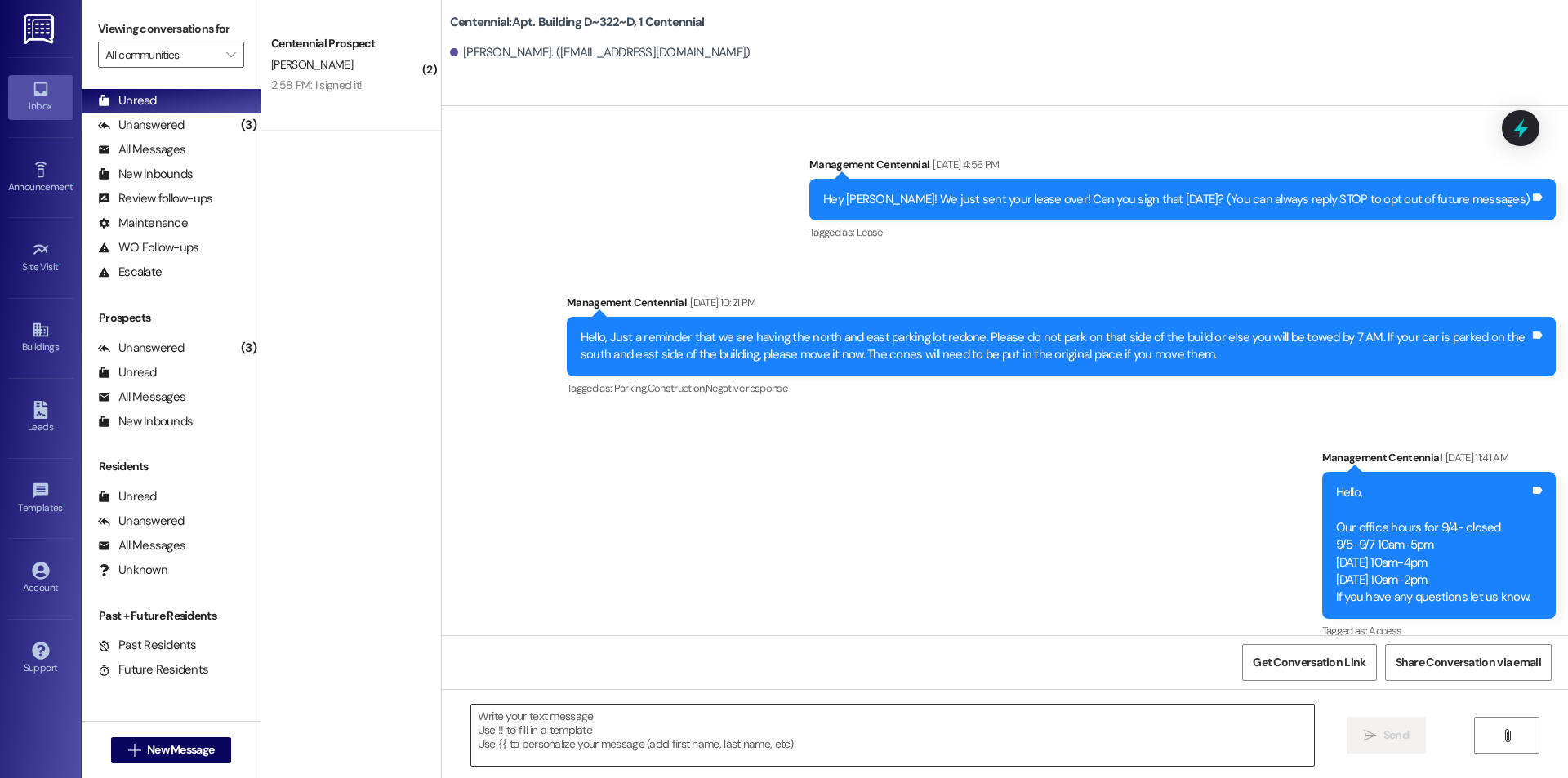
click at [593, 741] on textarea at bounding box center [893, 735] width 843 height 61
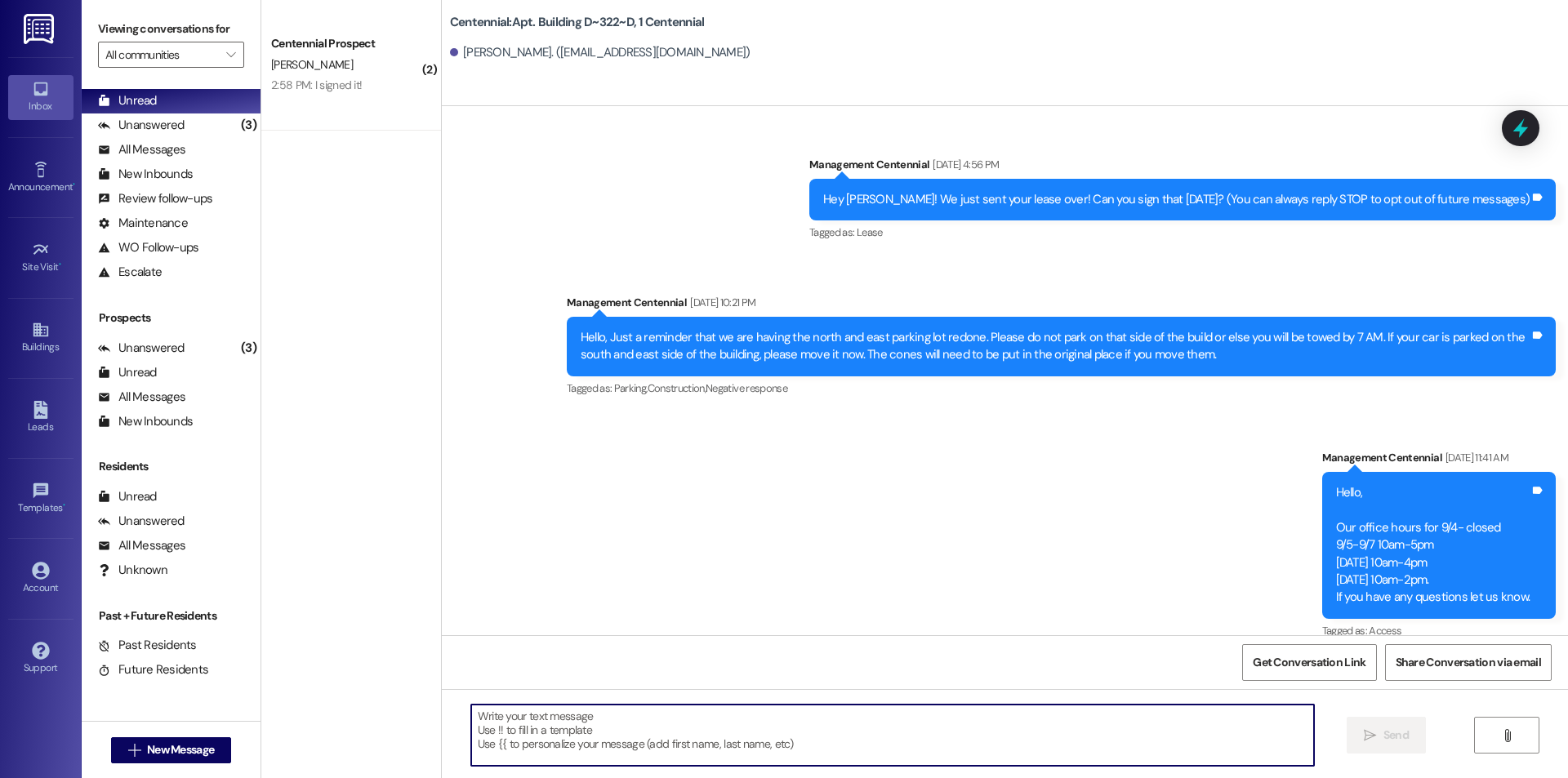
scroll to position [37491, 0]
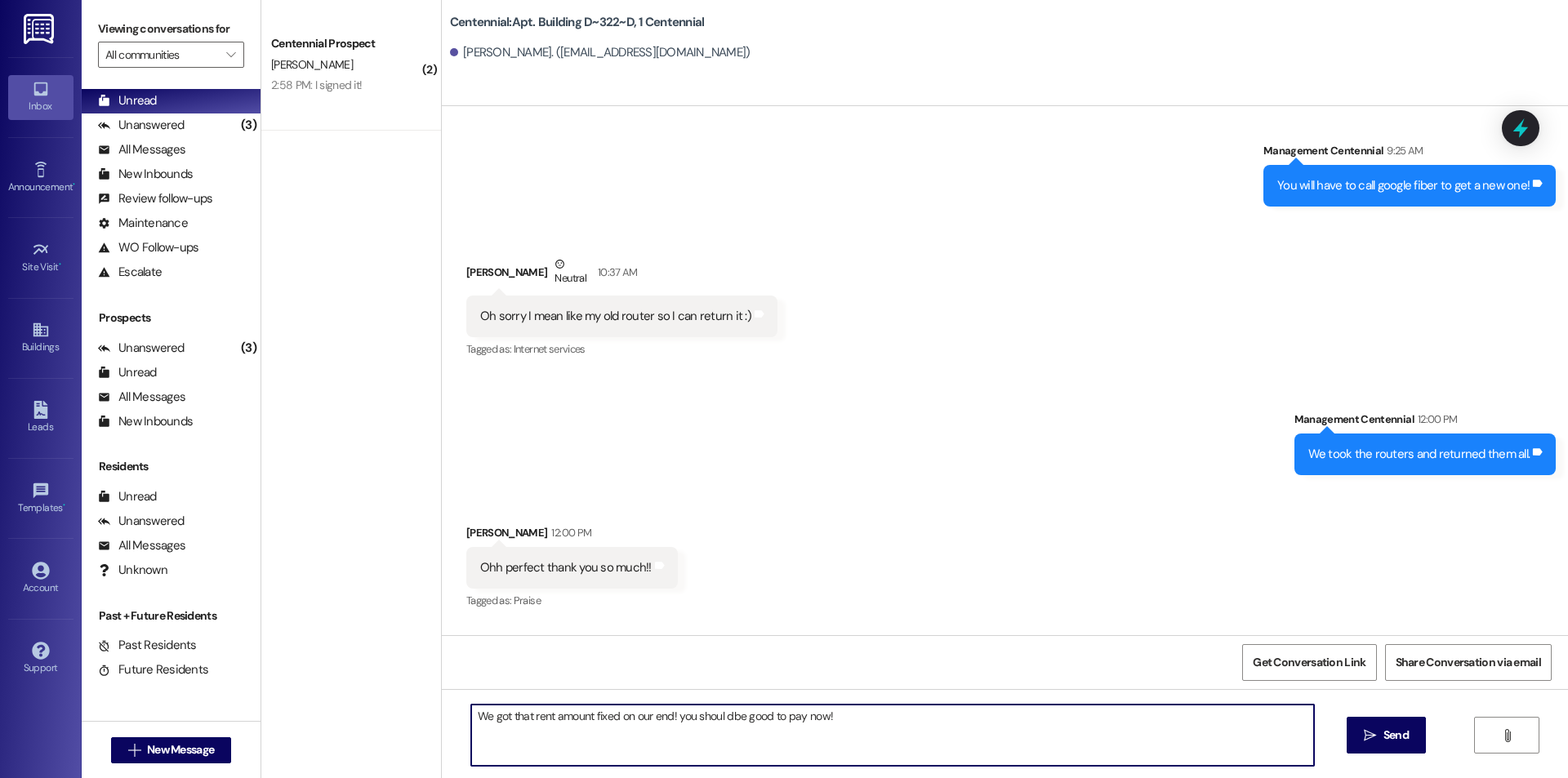
click at [663, 713] on textarea "We got that rent amount fixed on our end! you shoul dbe good to pay now!" at bounding box center [893, 735] width 843 height 61
type textarea "We got that rent amount fixed on our end, you should be good to pay now!"
click at [1405, 735] on span "Send" at bounding box center [1396, 735] width 25 height 17
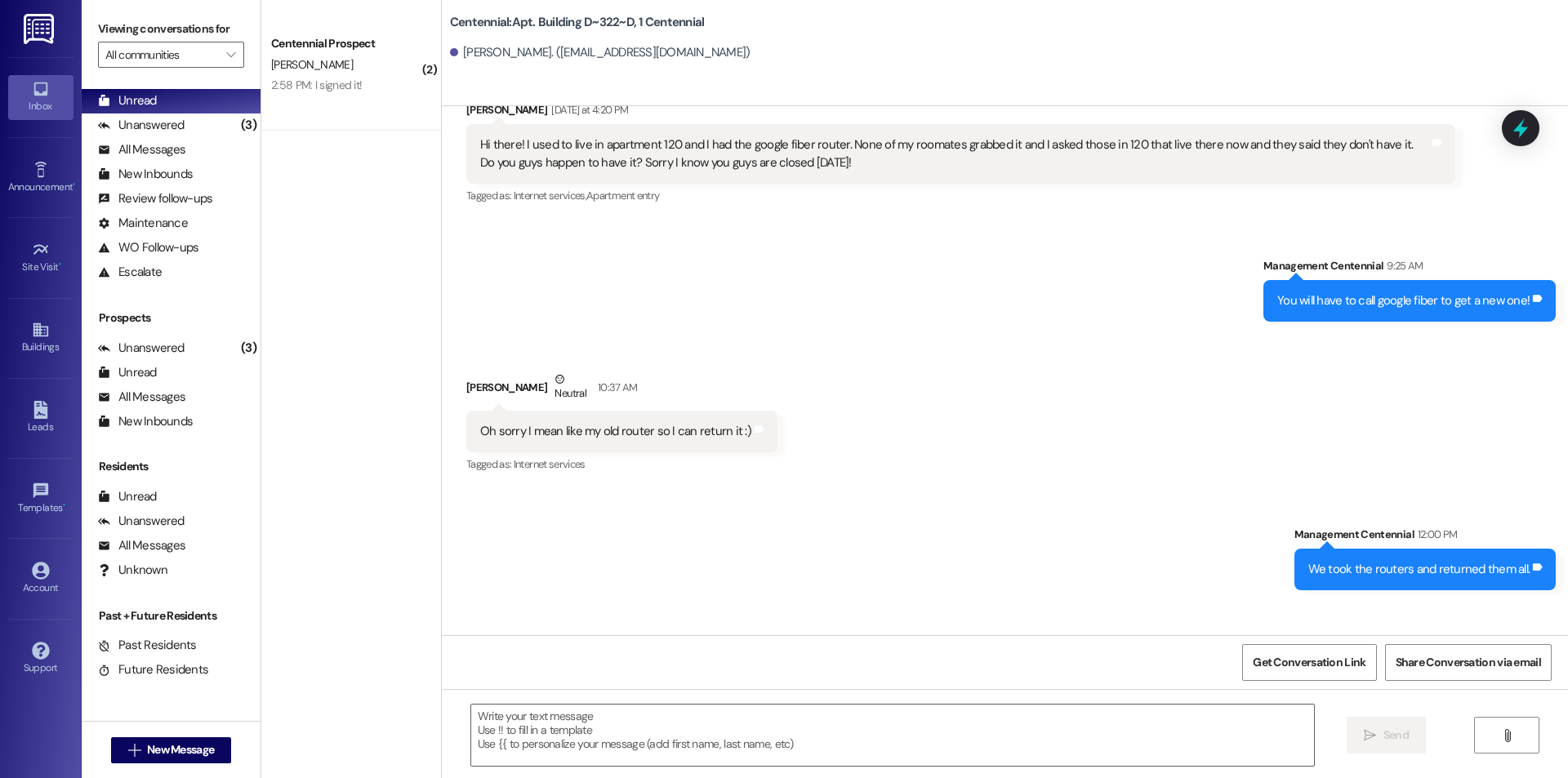
scroll to position [37604, 0]
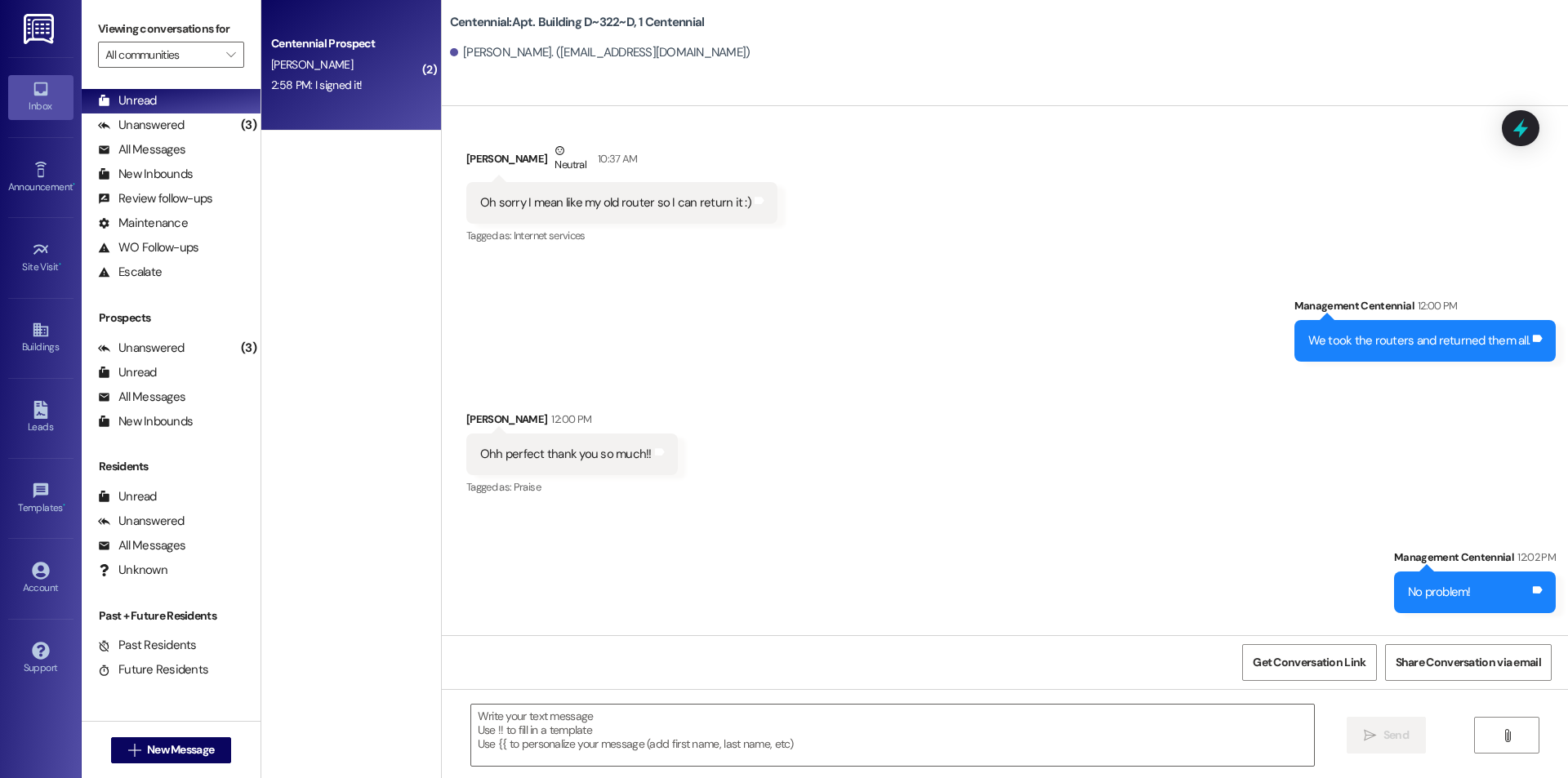
click at [325, 87] on div "2:58 PM: I signed it! 2:58 PM: I signed it!" at bounding box center [317, 84] width 91 height 14
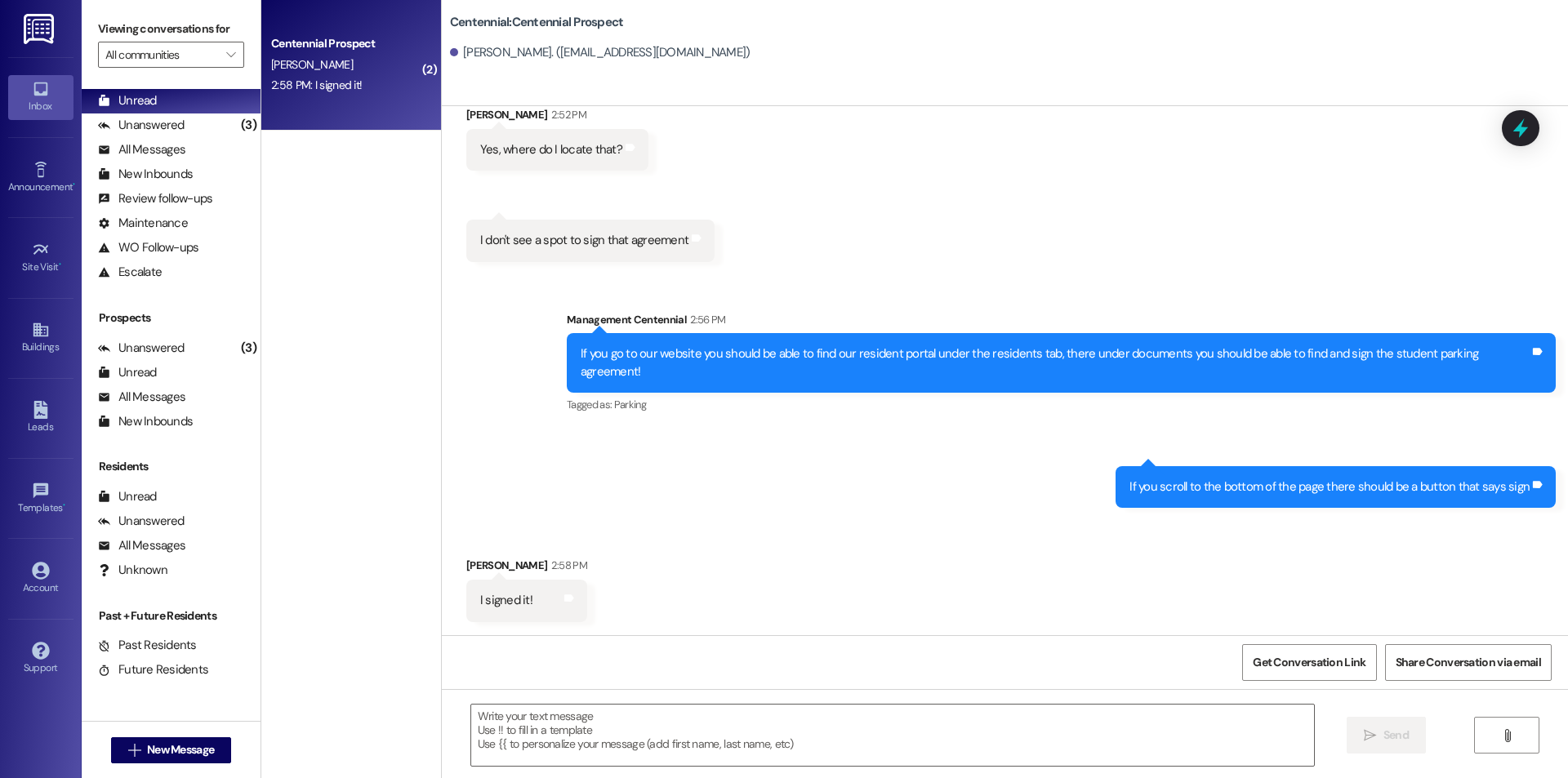
scroll to position [2382, 0]
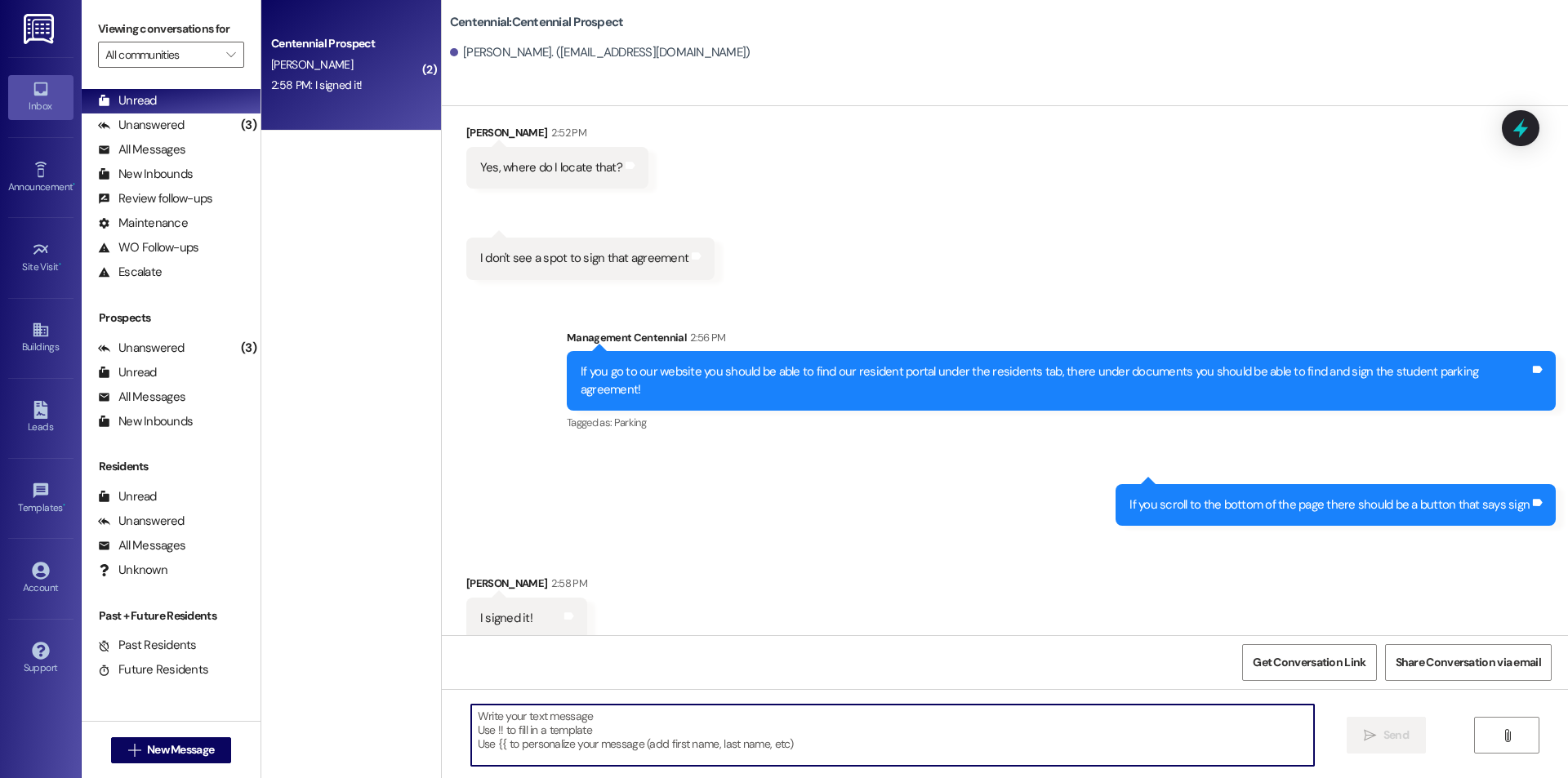
click at [763, 713] on textarea at bounding box center [893, 735] width 843 height 61
type textarea "Thank you!"
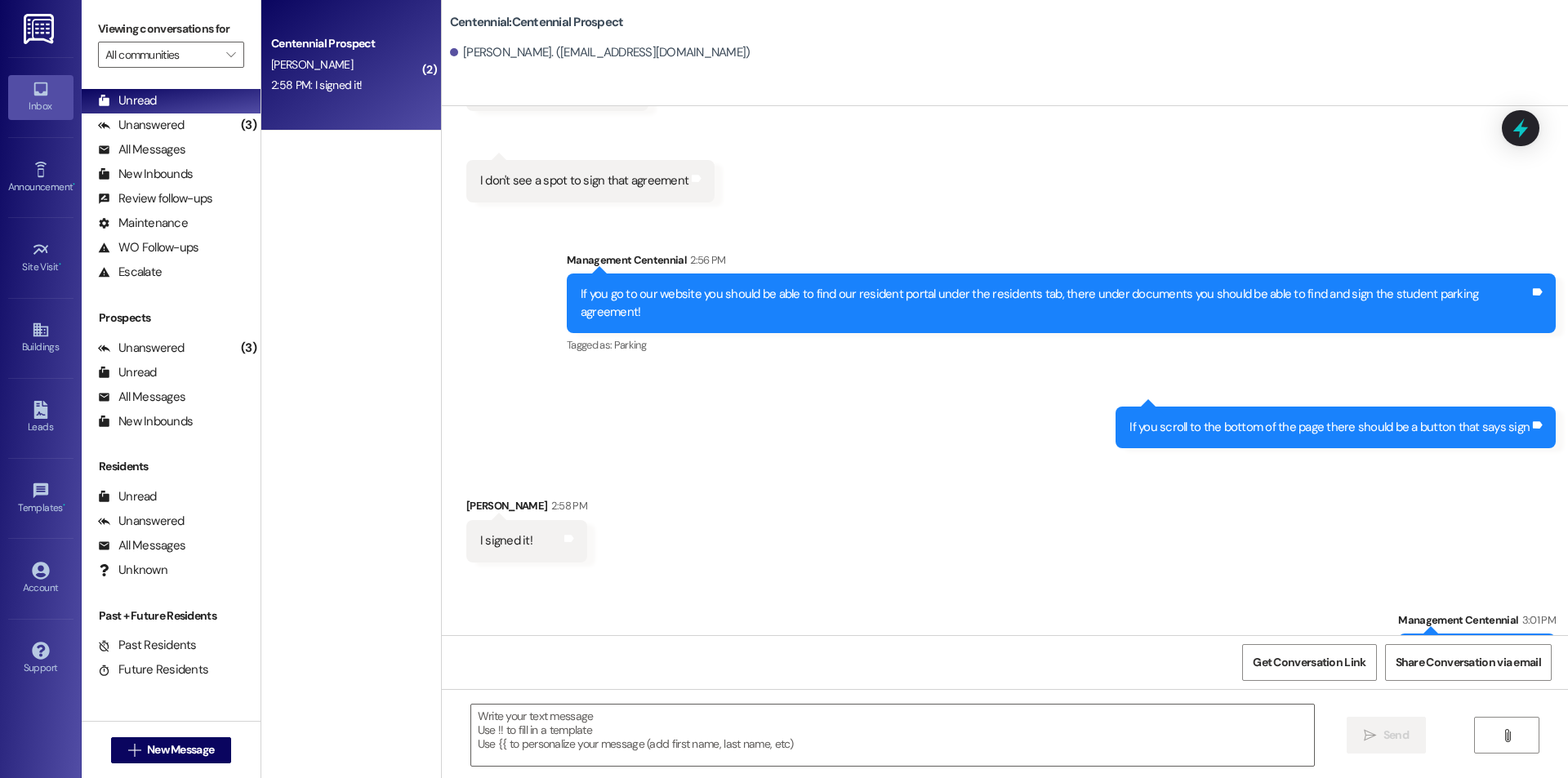
scroll to position [2495, 0]
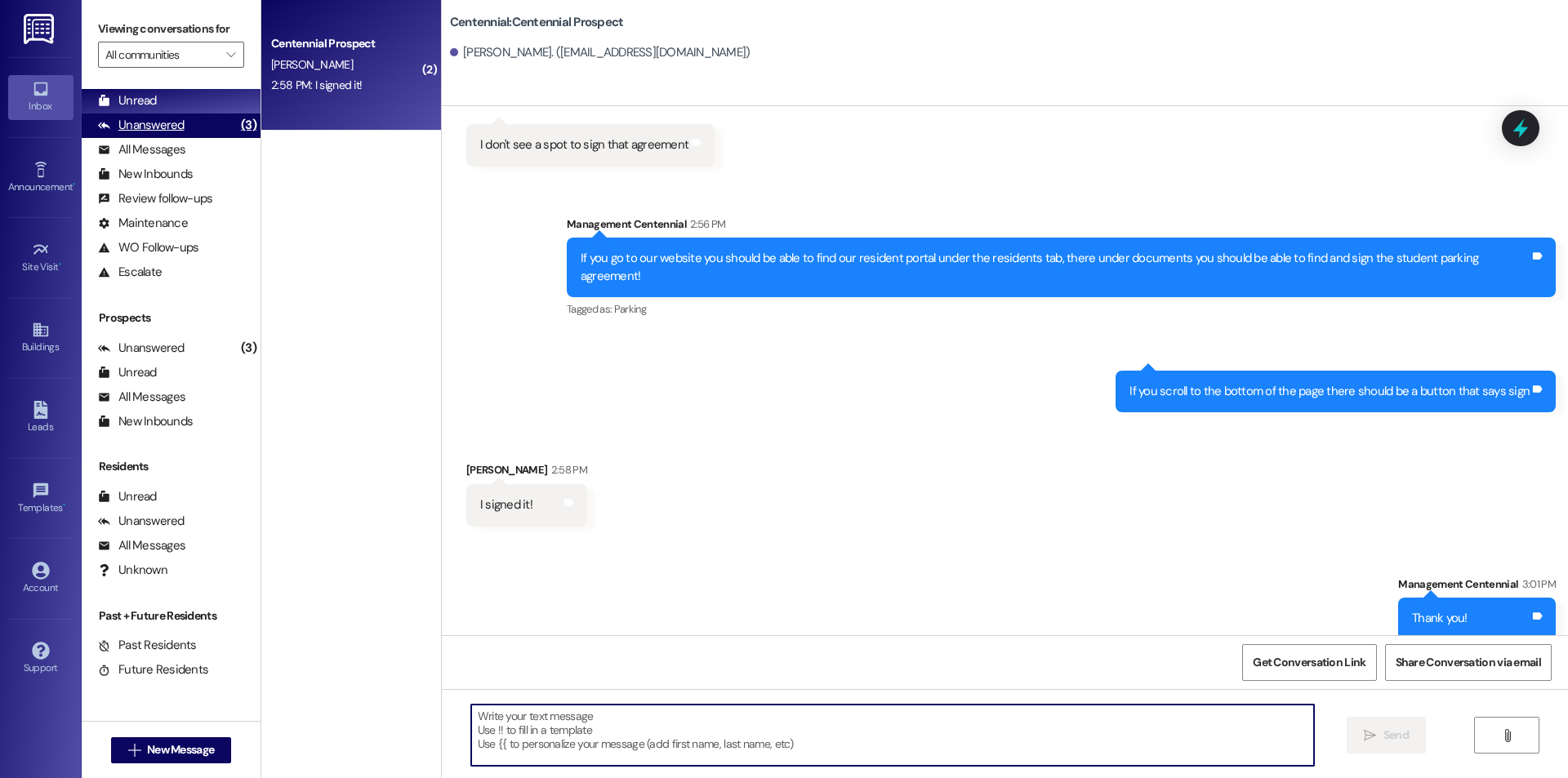
click at [153, 133] on div "Unanswered" at bounding box center [141, 126] width 87 height 17
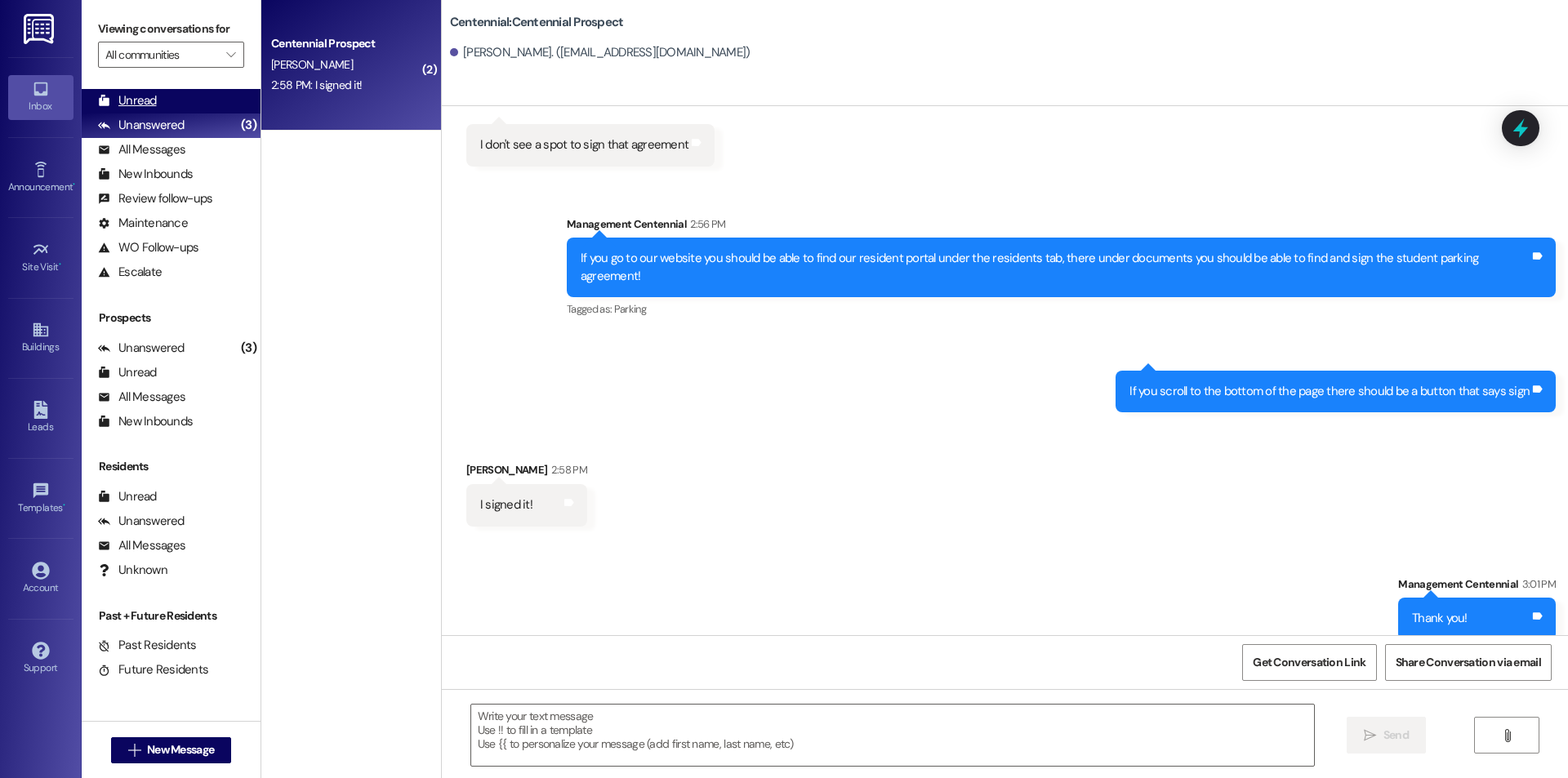
click at [150, 104] on div "Unread" at bounding box center [127, 101] width 59 height 17
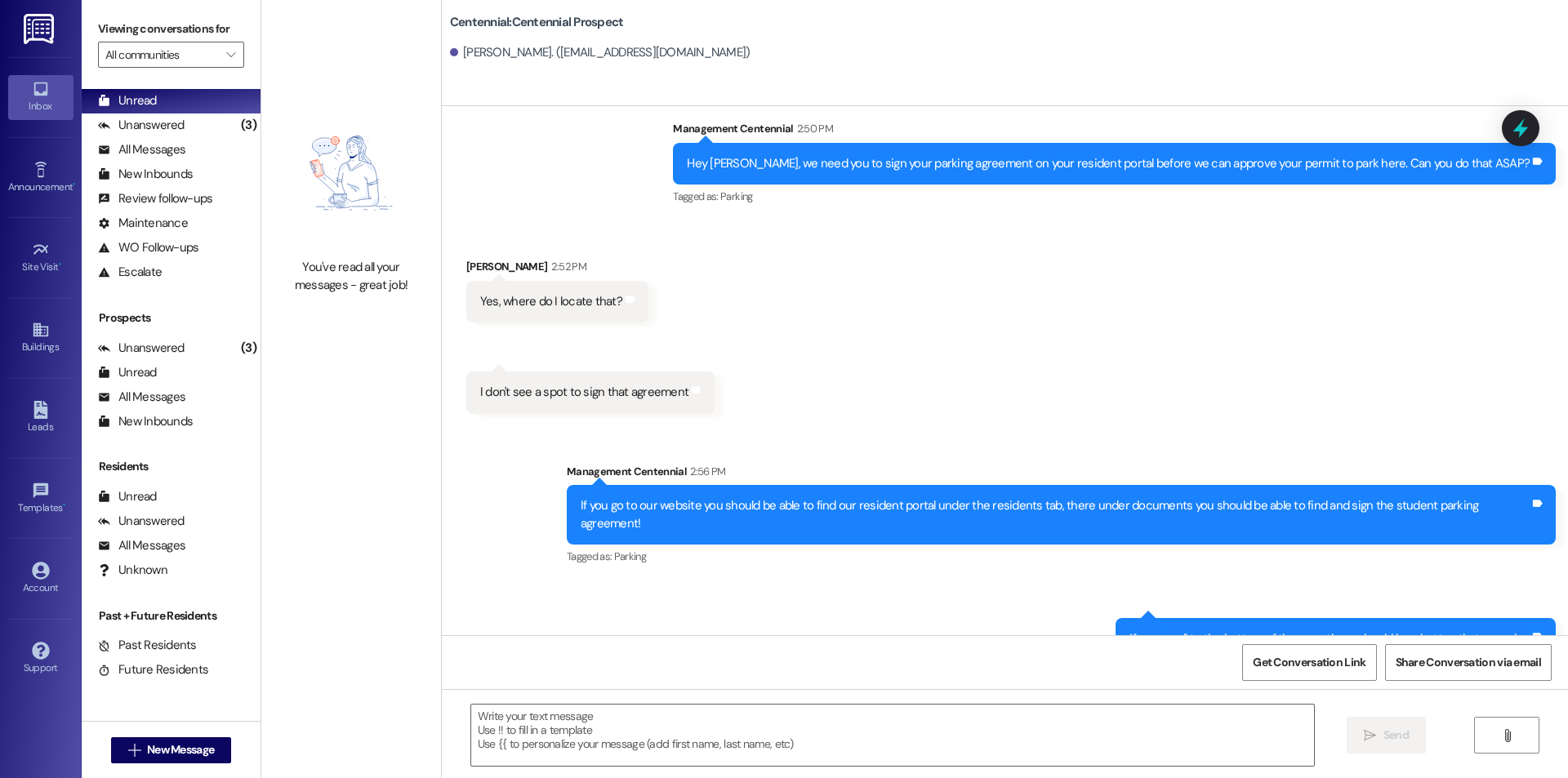
scroll to position [2381, 0]
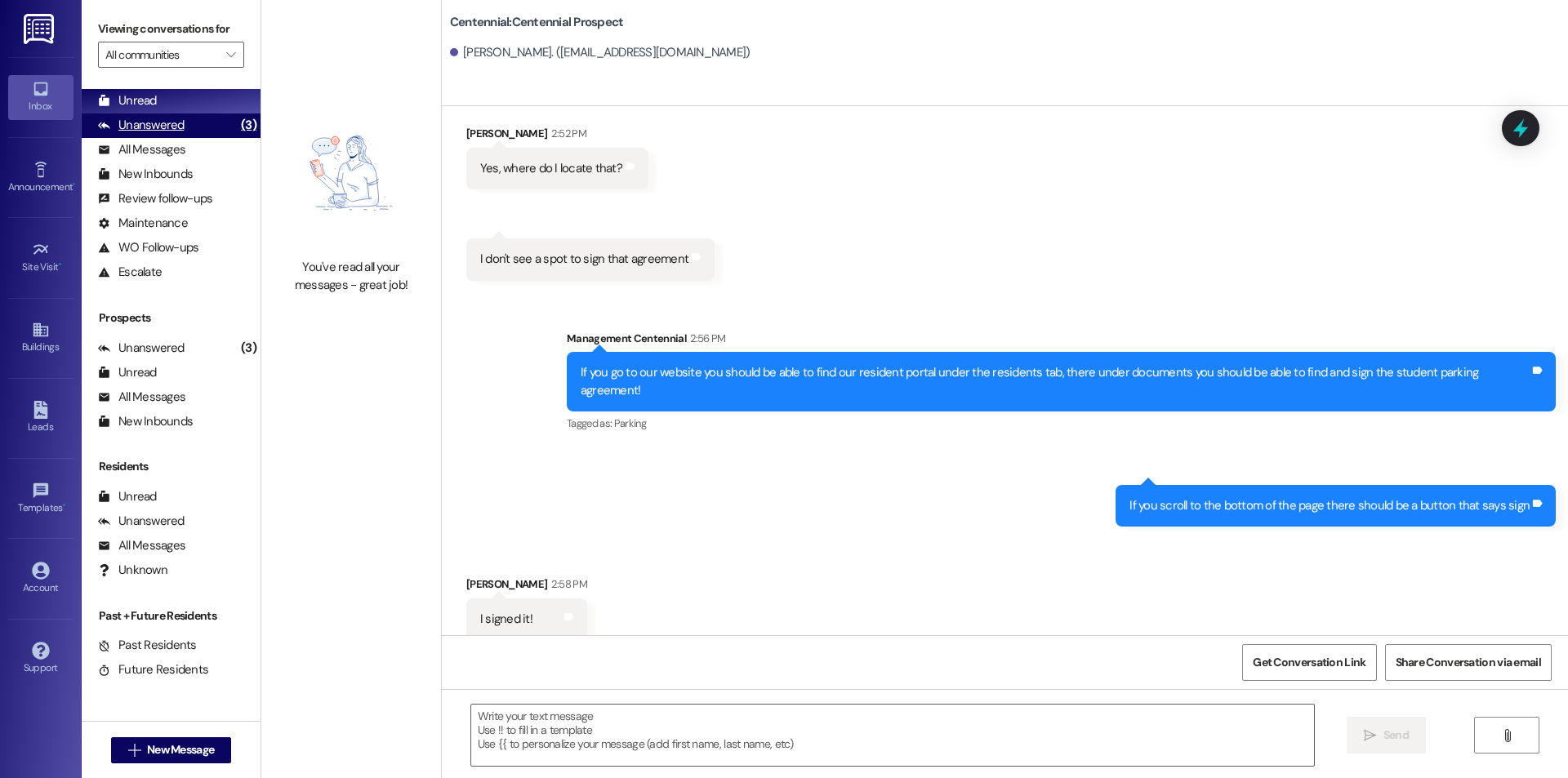
click at [168, 134] on div "Unanswered (3)" at bounding box center [170, 125] width 179 height 24
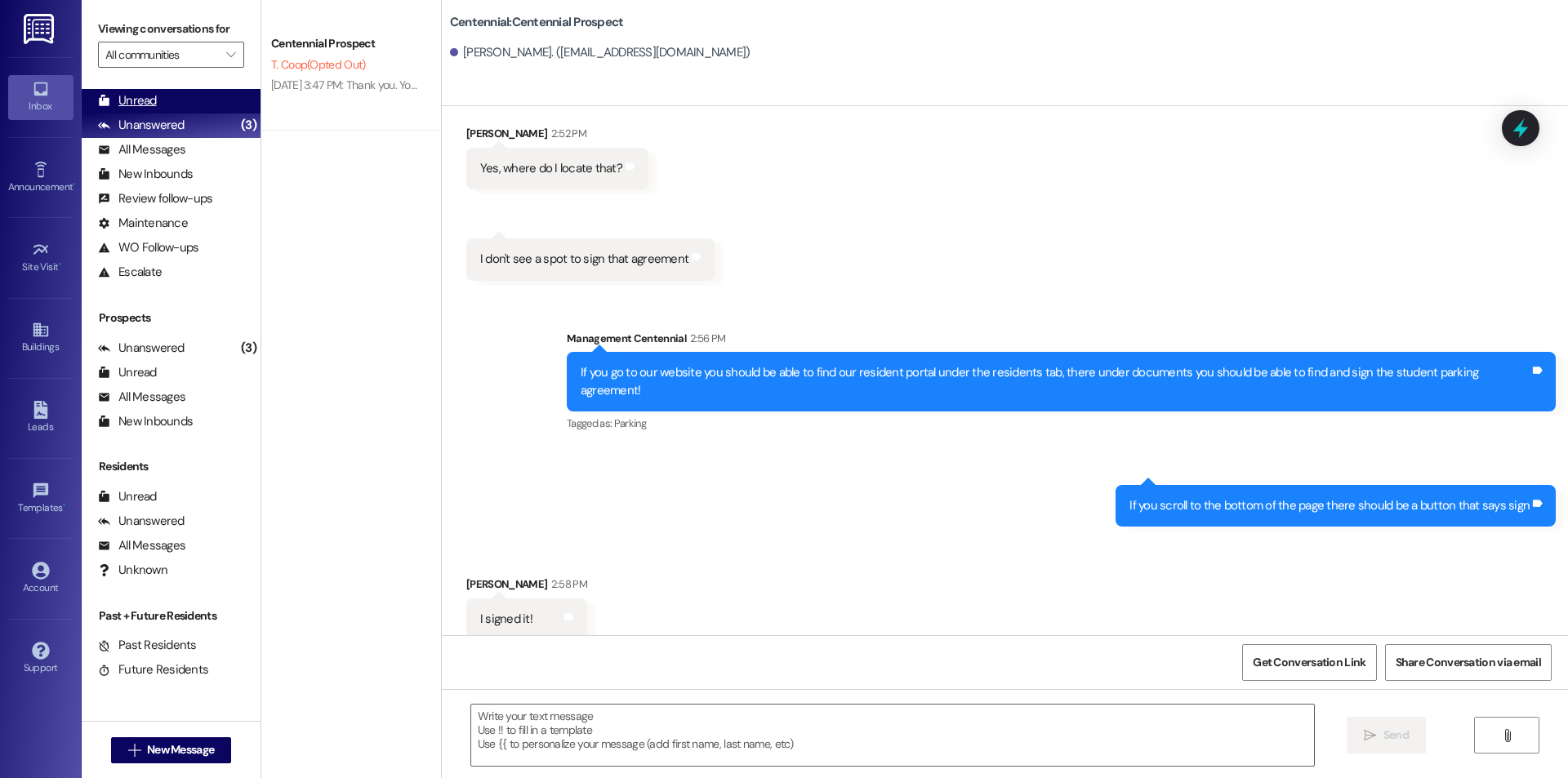
click at [163, 102] on div "Unread (0)" at bounding box center [170, 101] width 179 height 24
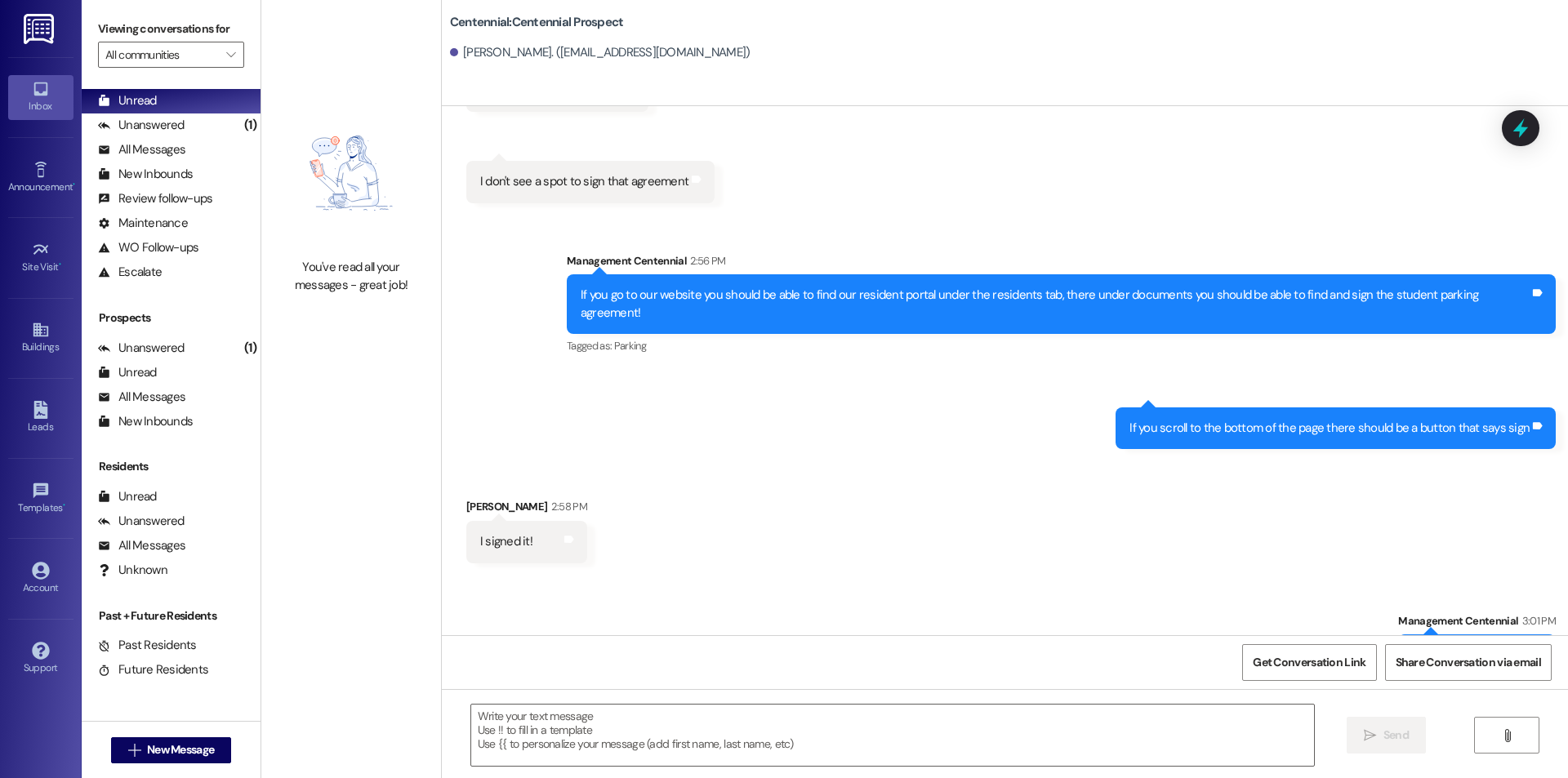
scroll to position [2495, 0]
